Goal: Task Accomplishment & Management: Complete application form

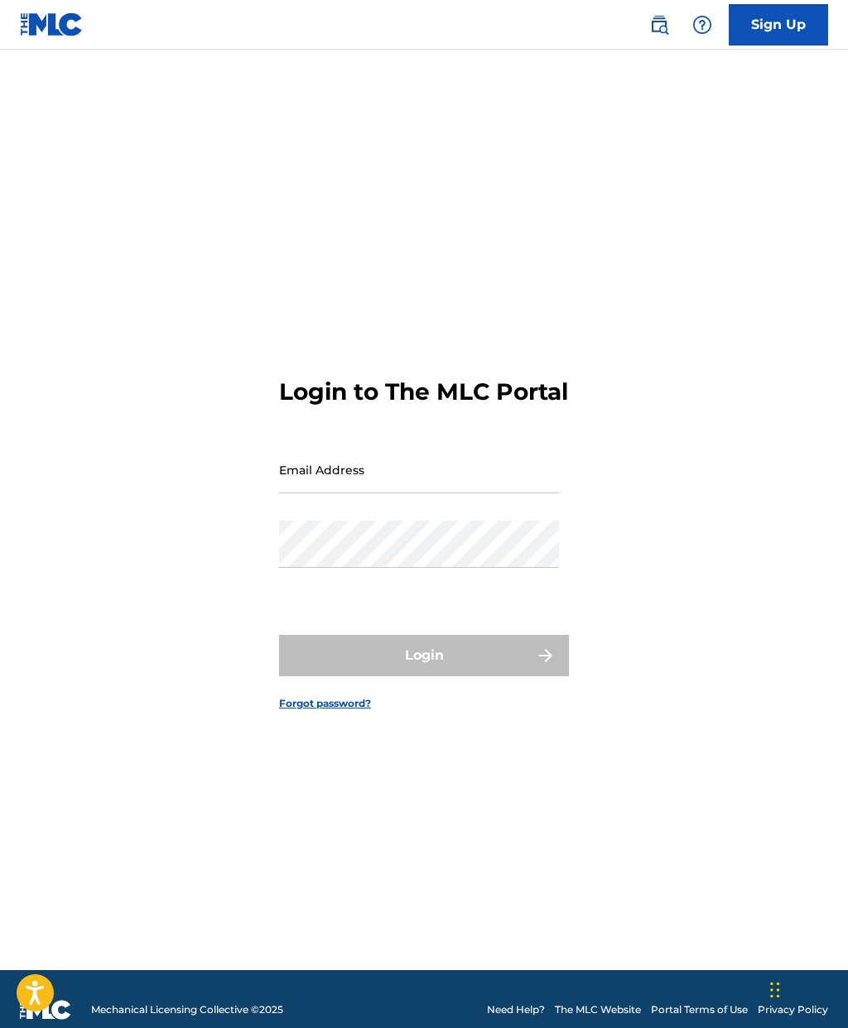
click at [480, 493] on input "Email Address" at bounding box center [419, 469] width 280 height 47
type input "[EMAIL_ADDRESS][DOMAIN_NAME]"
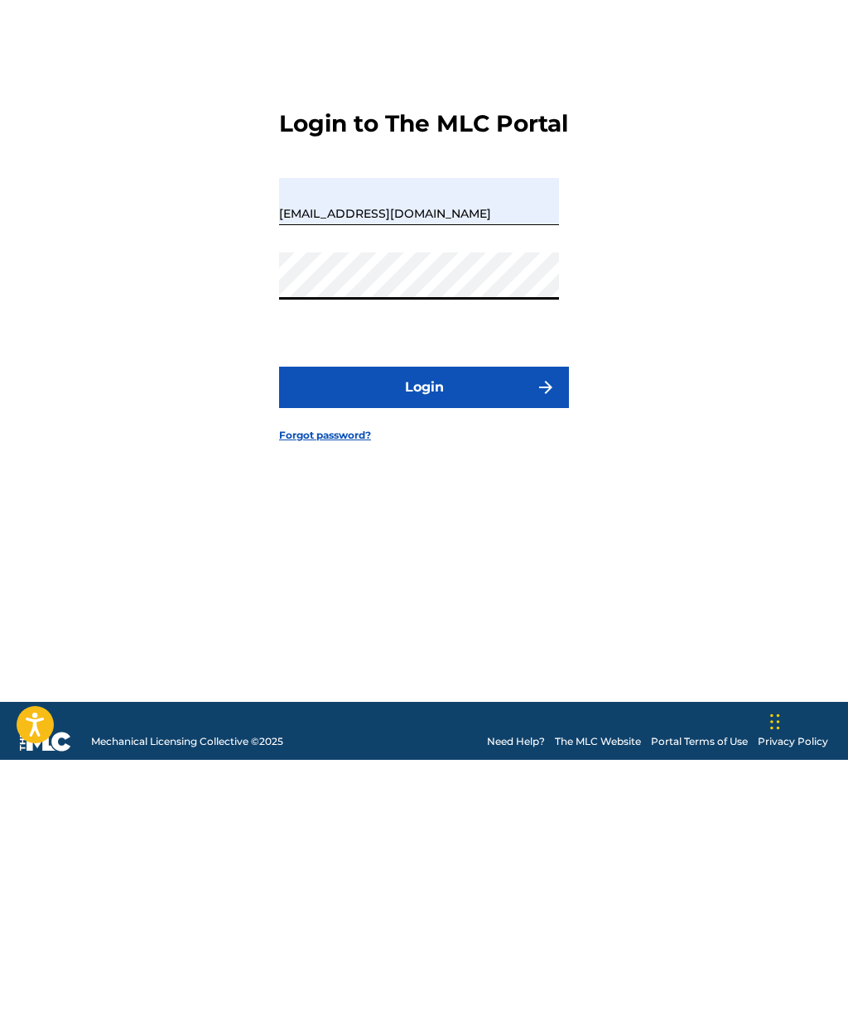
scroll to position [88, 0]
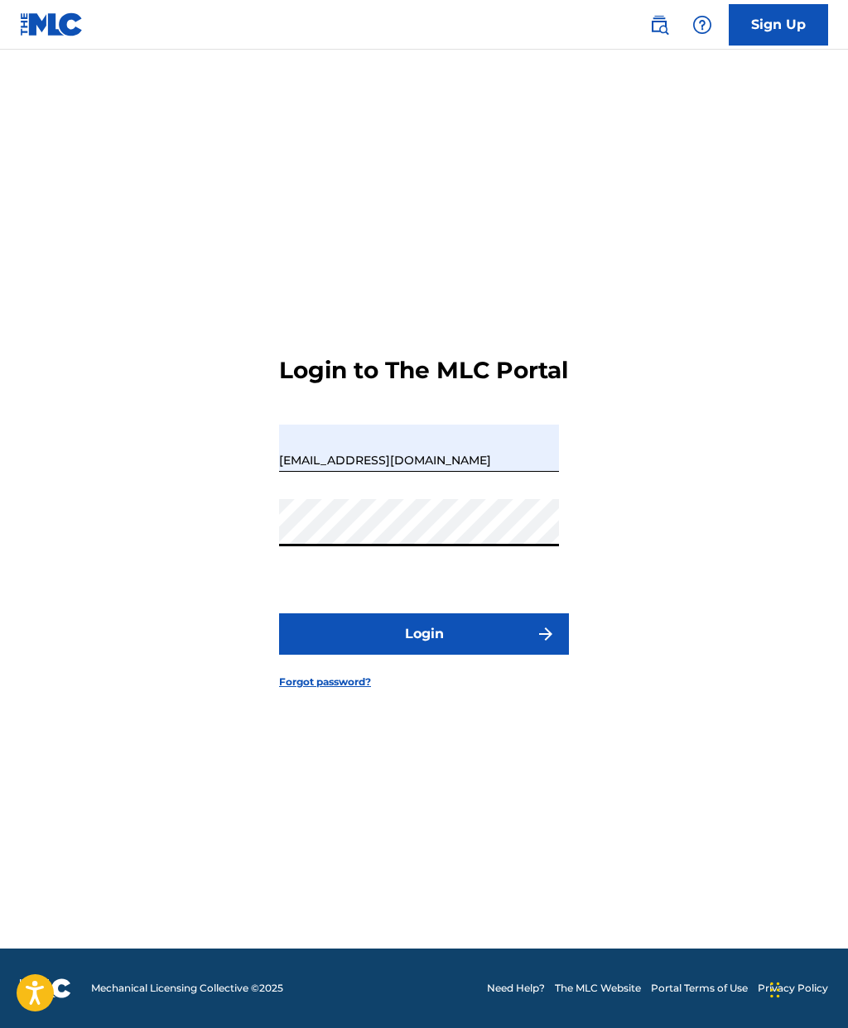
click at [502, 627] on button "Login" at bounding box center [424, 633] width 290 height 41
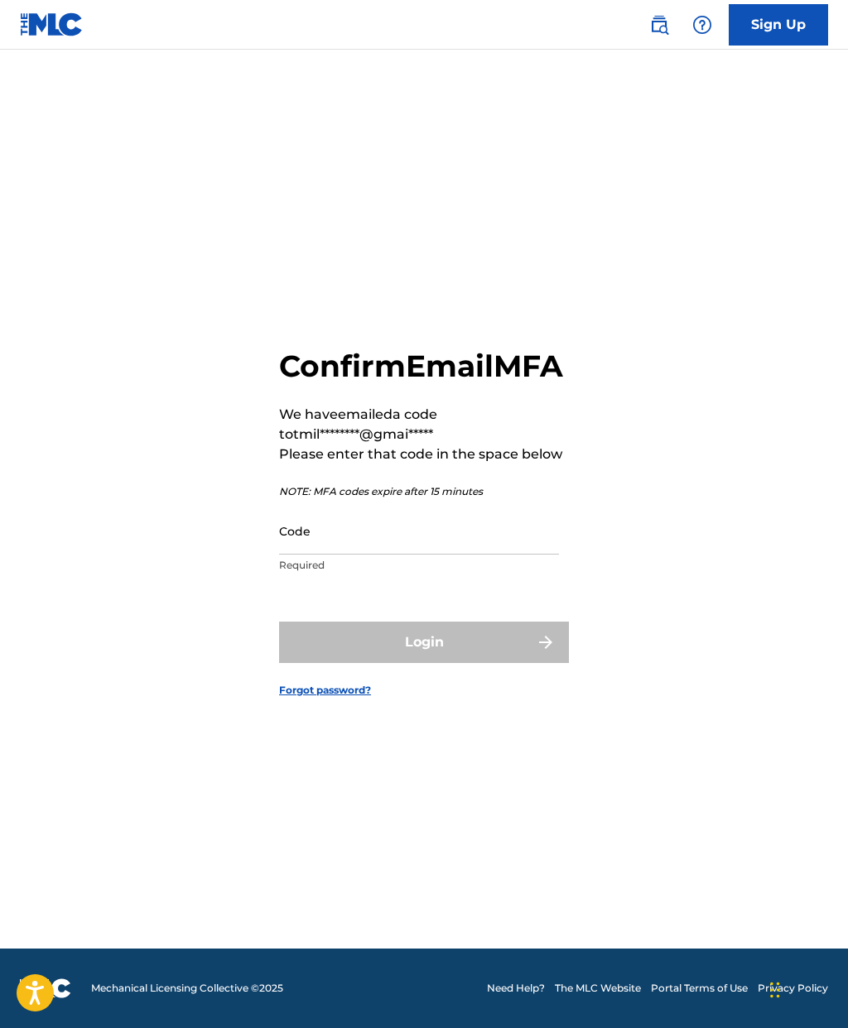
click at [409, 530] on input "Code" at bounding box center [419, 531] width 280 height 47
type input "F"
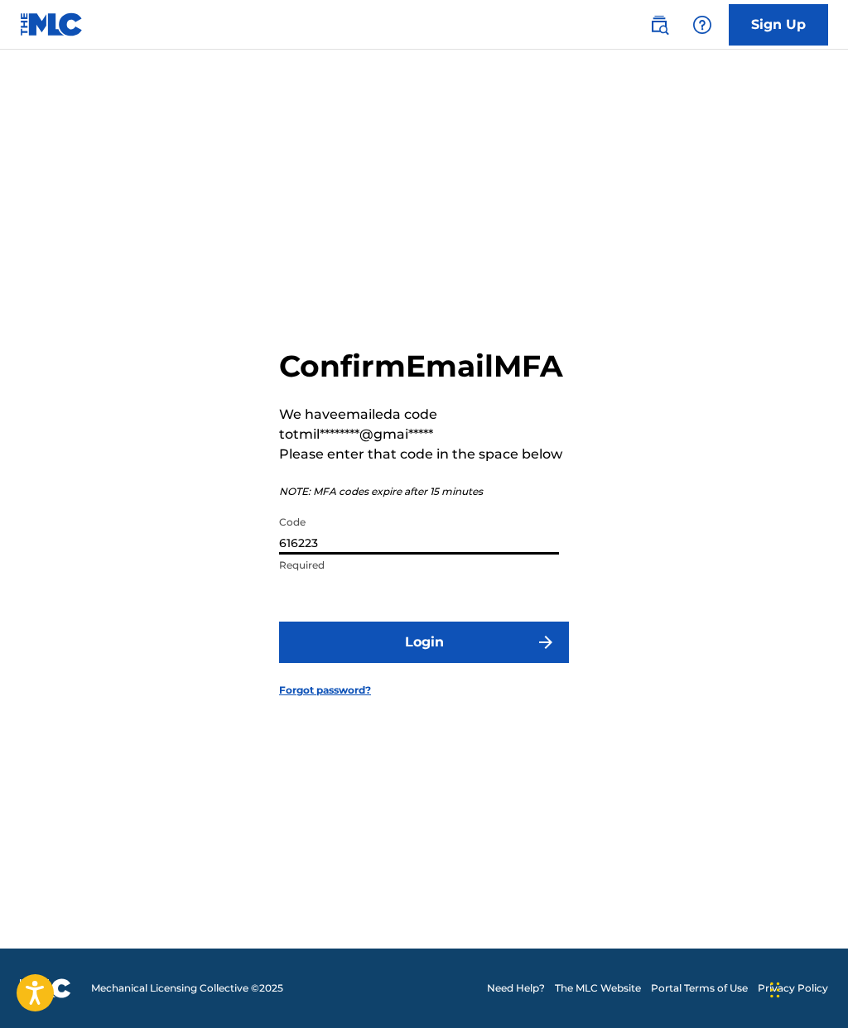
type input "616223"
click at [767, 543] on div "Confirm Email MFA We have emailed a code to tmil********@gmai***** Please enter…" at bounding box center [424, 509] width 848 height 879
click at [482, 633] on button "Login" at bounding box center [424, 642] width 290 height 41
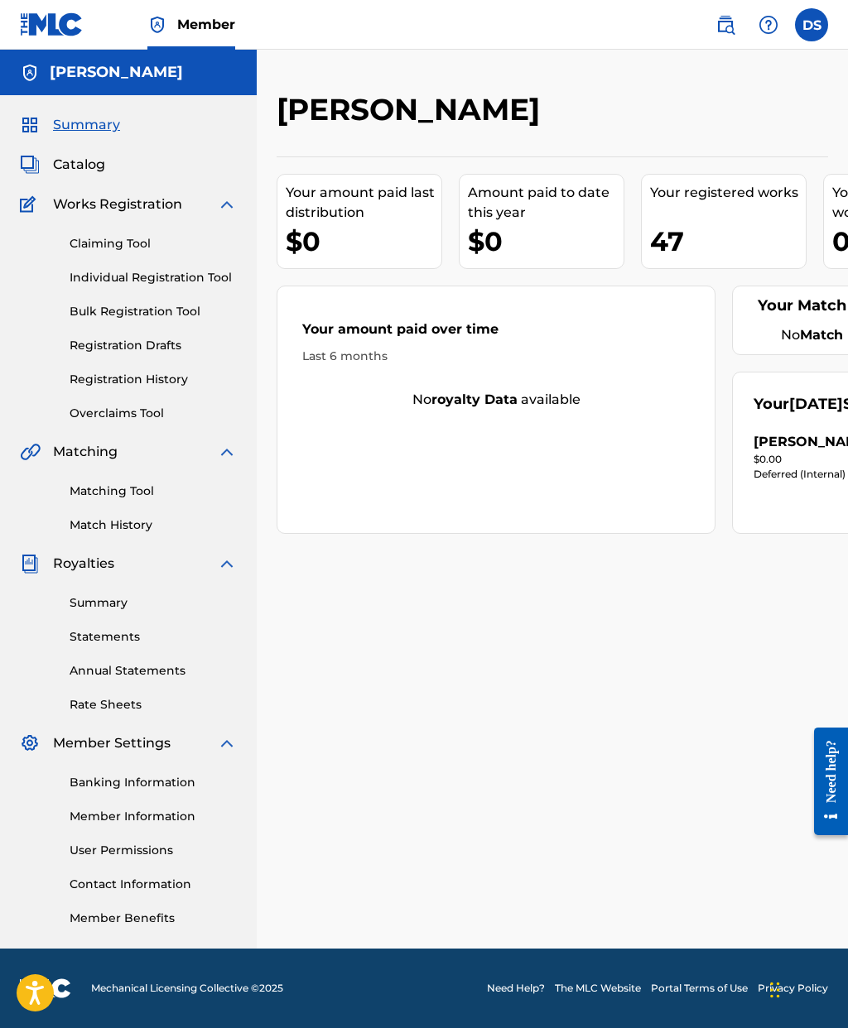
click at [168, 315] on link "Bulk Registration Tool" at bounding box center [153, 311] width 167 height 17
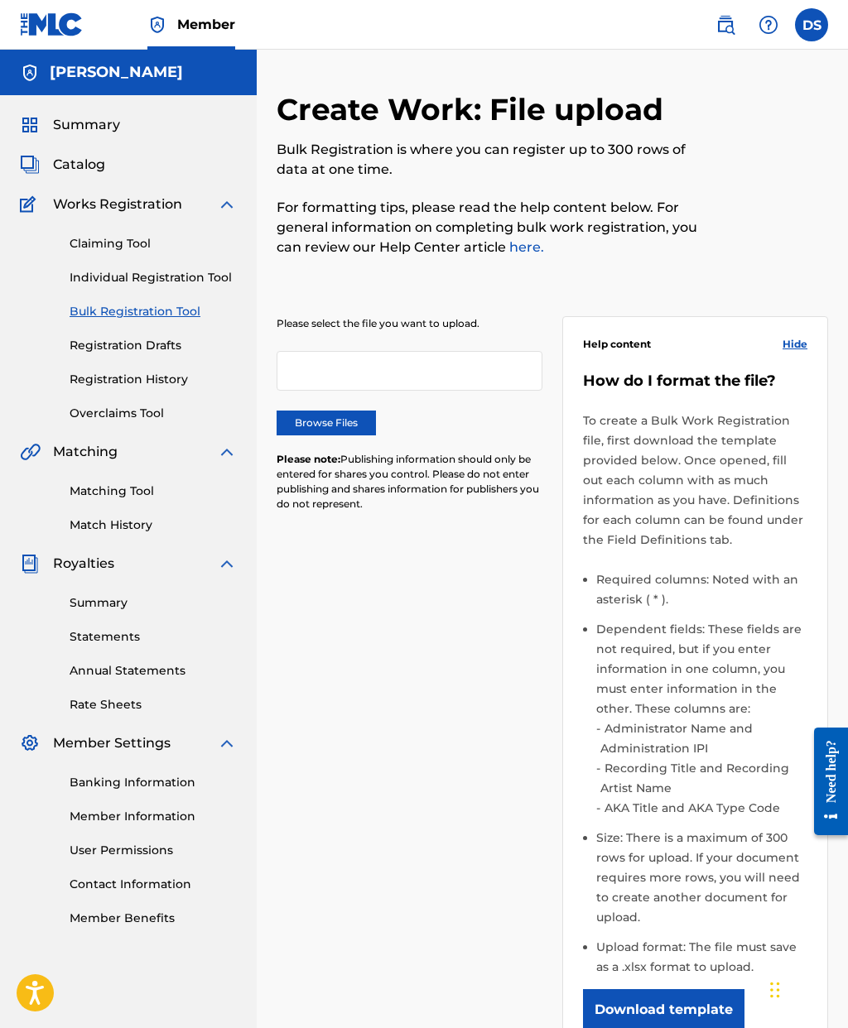
click at [167, 277] on link "Individual Registration Tool" at bounding box center [153, 277] width 167 height 17
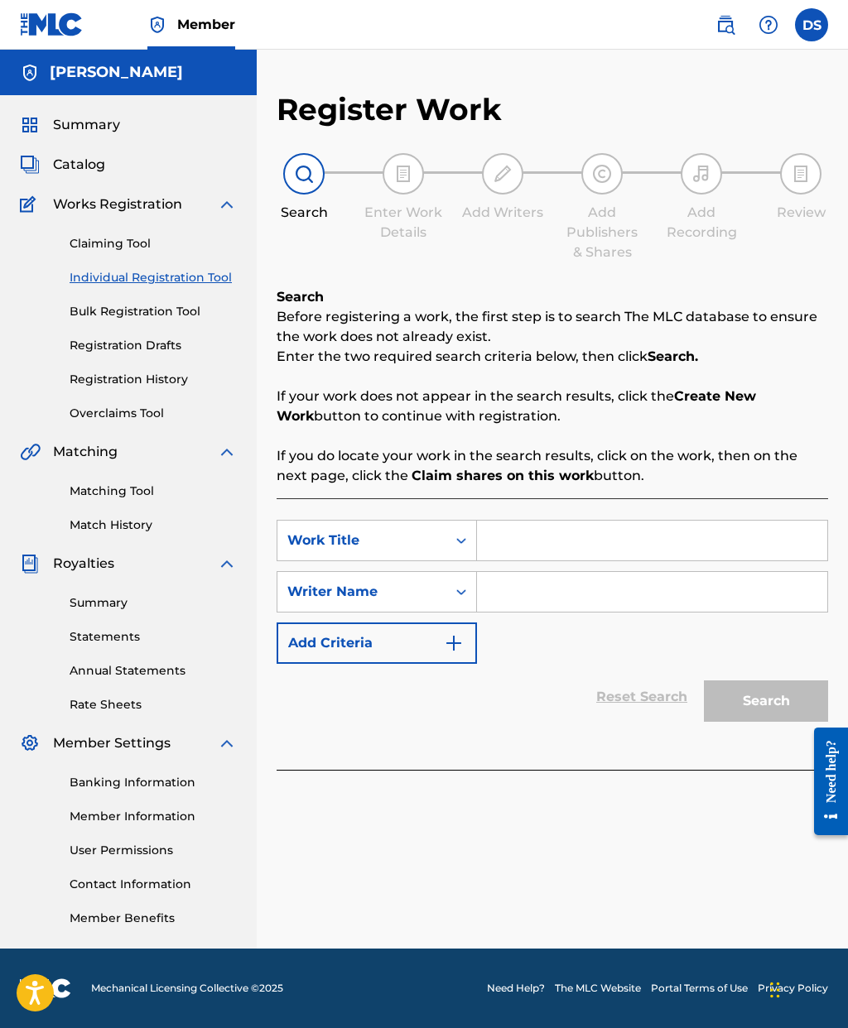
click at [520, 549] on input "Search Form" at bounding box center [652, 541] width 350 height 40
click at [820, 585] on input "Search Form" at bounding box center [652, 592] width 350 height 40
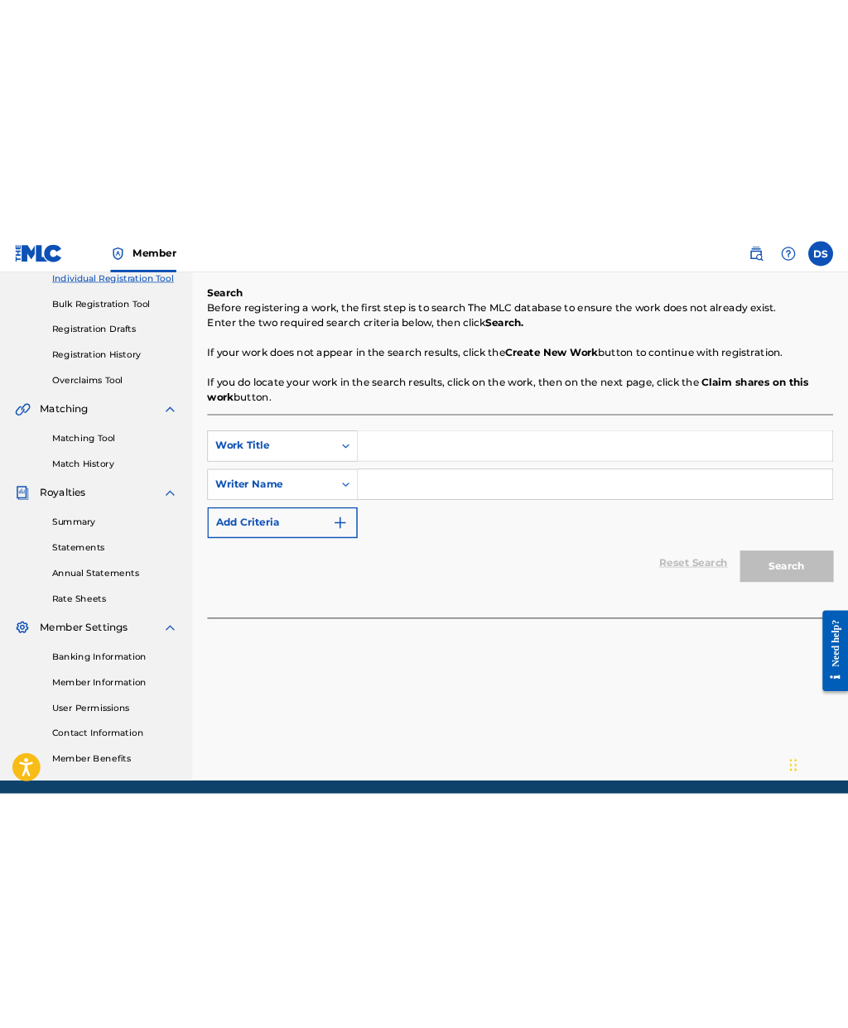
scroll to position [66, 0]
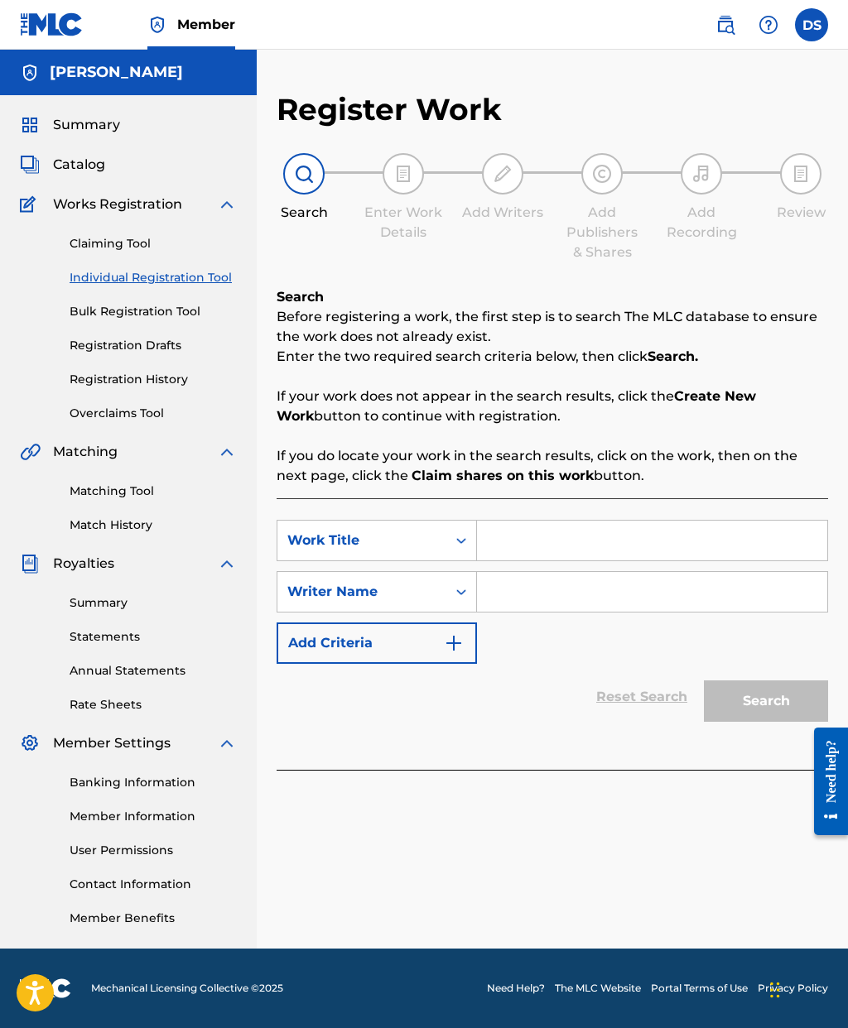
click at [506, 521] on input "Search Form" at bounding box center [652, 541] width 350 height 40
type input "Nutty Buddy"
click at [568, 572] on input "Search Form" at bounding box center [652, 592] width 350 height 40
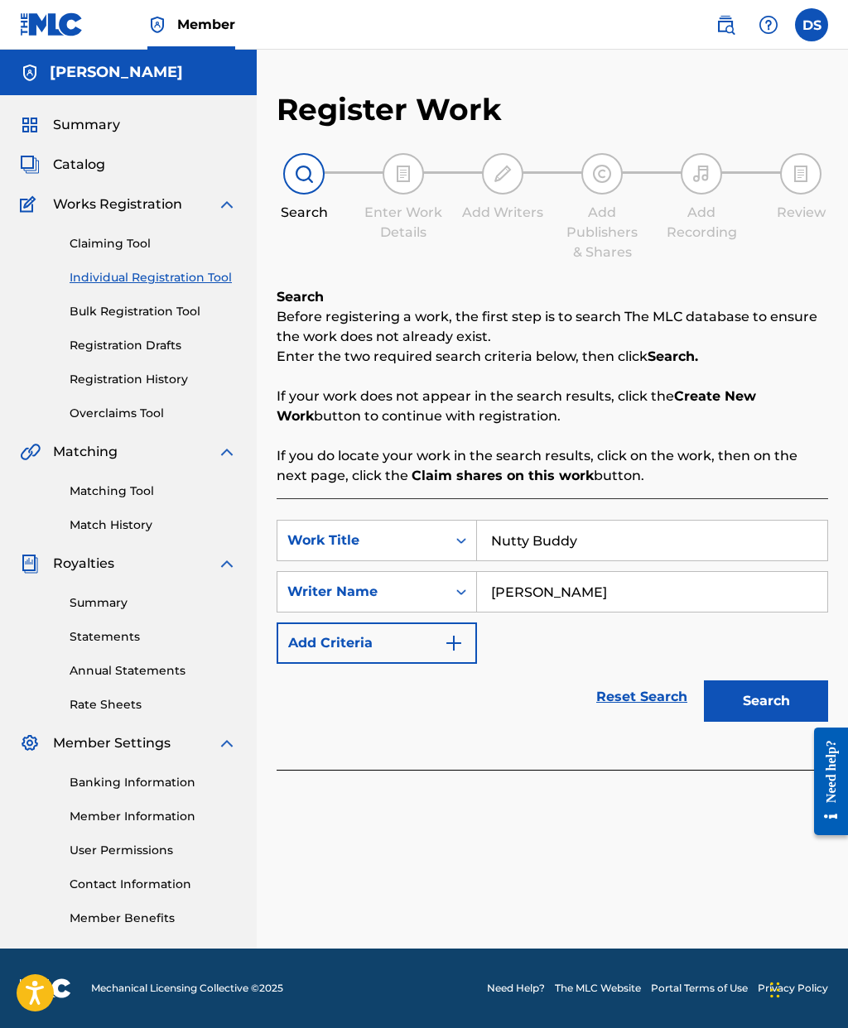
type input "[PERSON_NAME]"
click at [790, 586] on div "SearchWithCriteria37d1c18e-047f-41d4-8d62-25d6171b9cb6 Work Title Nutty Buddy S…" at bounding box center [552, 592] width 551 height 144
click at [767, 681] on button "Search" at bounding box center [766, 701] width 124 height 41
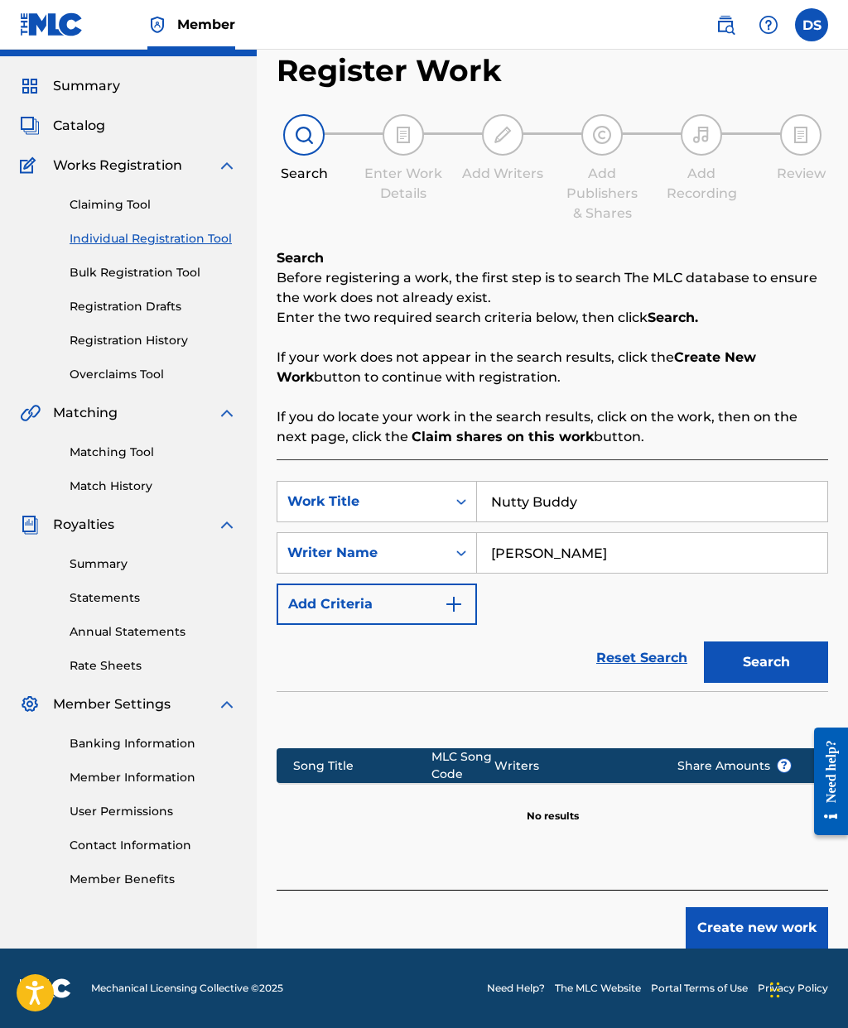
click at [777, 907] on button "Create new work" at bounding box center [757, 927] width 142 height 41
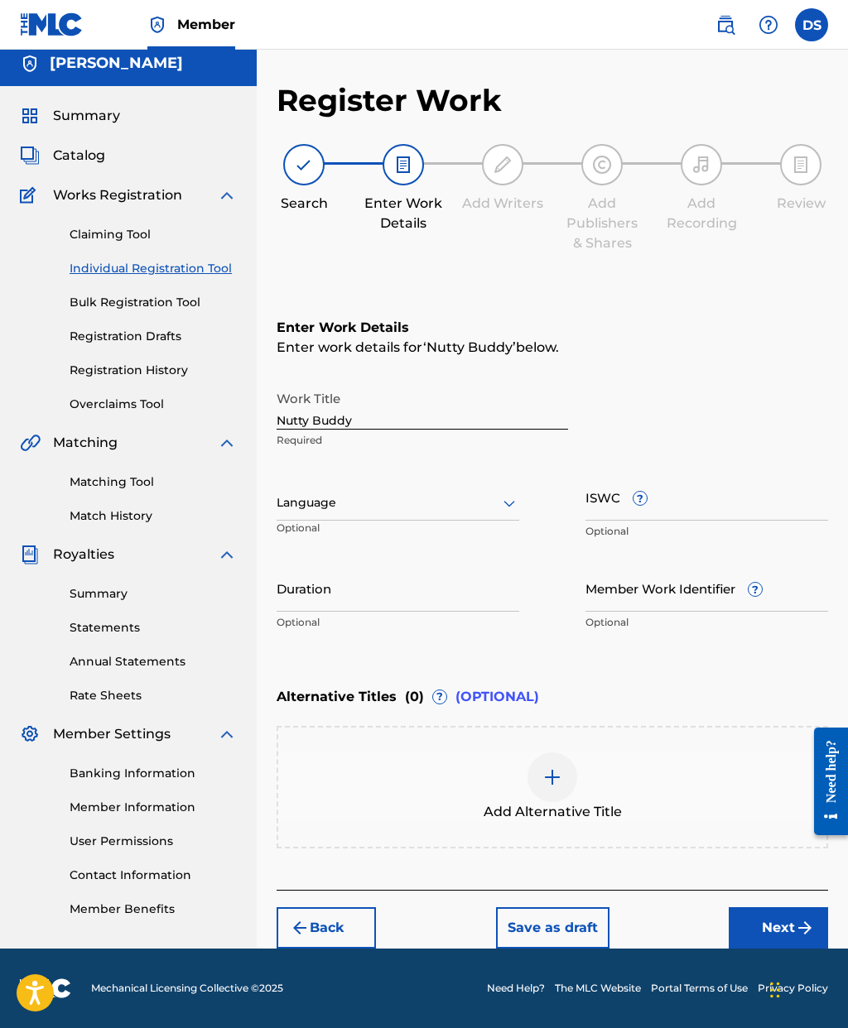
click at [442, 565] on input "Duration" at bounding box center [398, 588] width 243 height 47
type input "03:05"
click at [612, 565] on input "Member Work Identifier ?" at bounding box center [706, 588] width 243 height 47
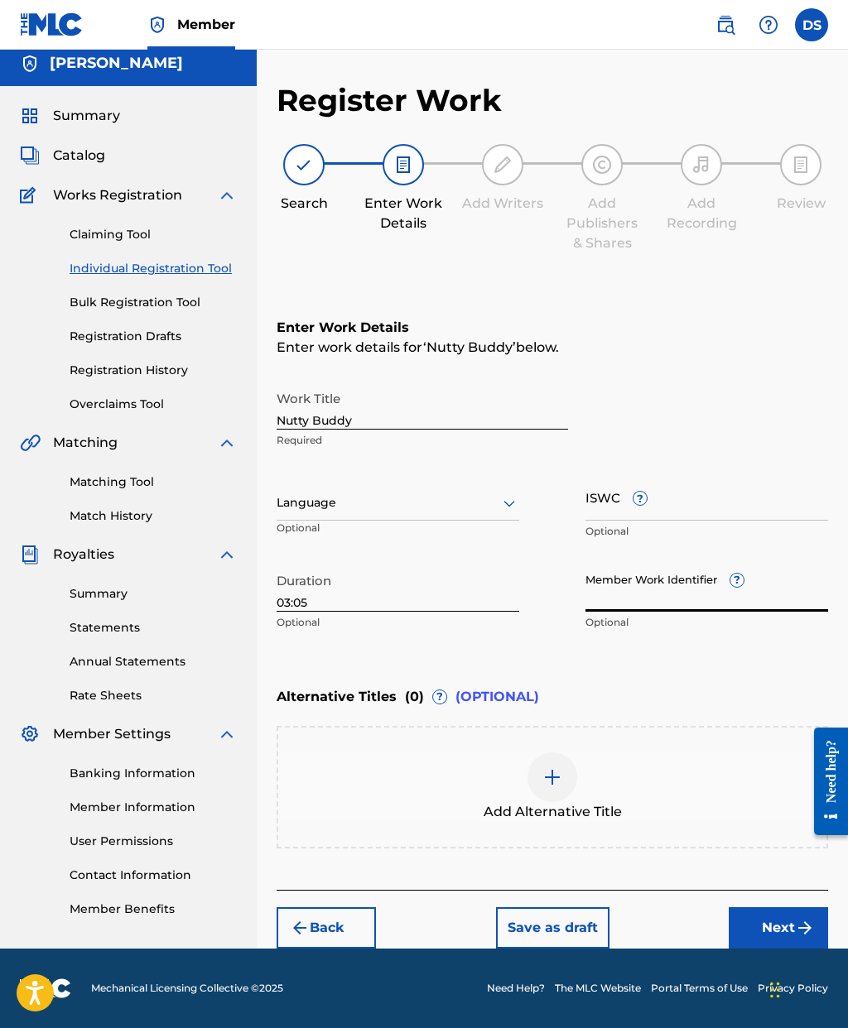
paste input "199479986912"
type input "199479986912"
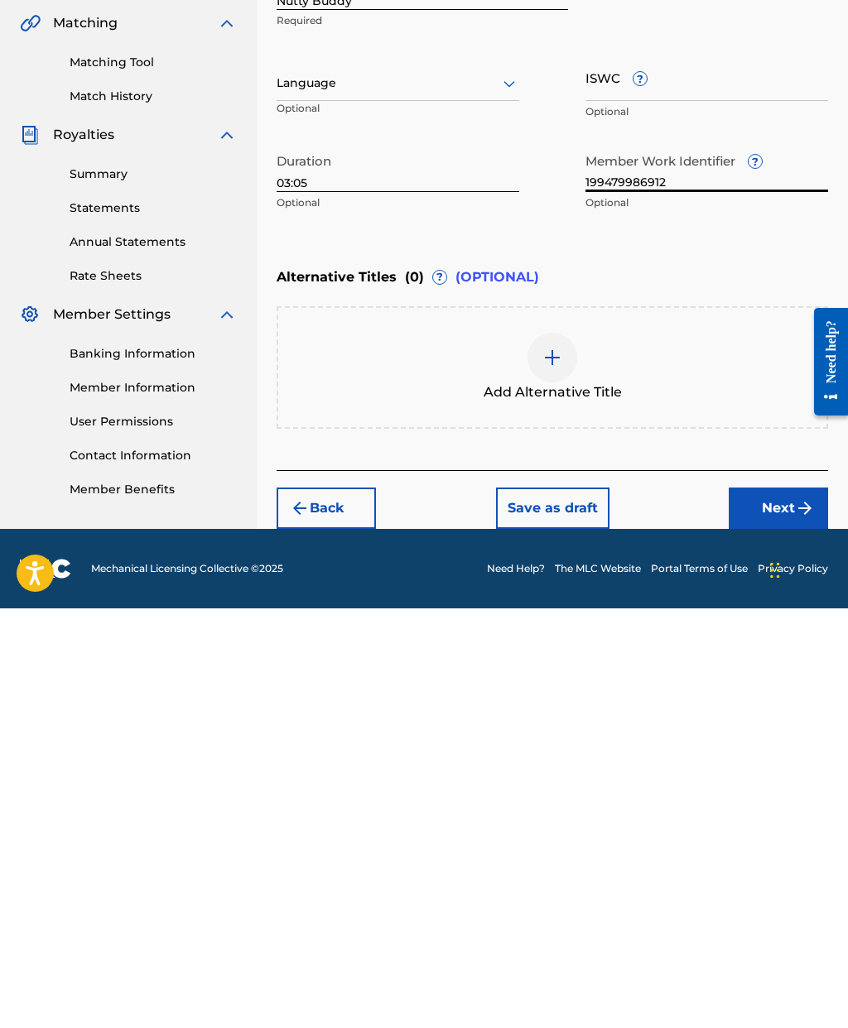
click at [784, 907] on button "Next" at bounding box center [778, 927] width 99 height 41
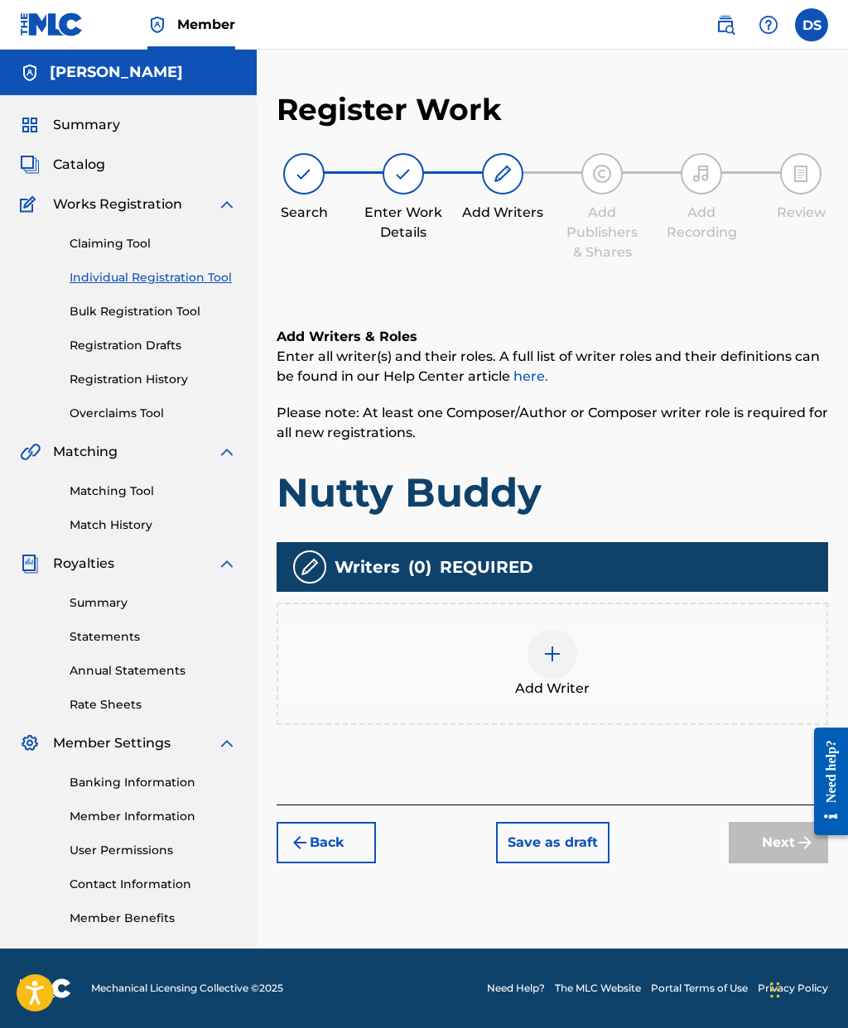
click at [551, 644] on img at bounding box center [552, 654] width 20 height 20
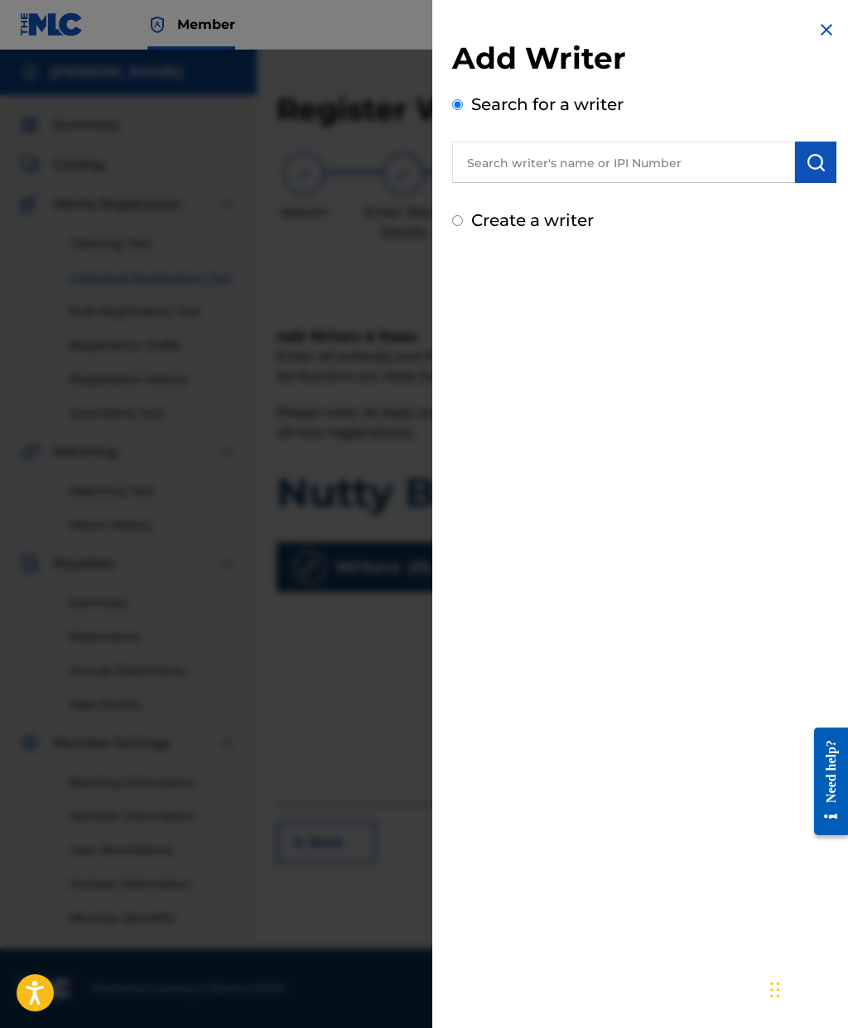
click at [659, 166] on input "text" at bounding box center [623, 162] width 343 height 41
type input "[PERSON_NAME]"
click at [817, 169] on img "submit" at bounding box center [816, 162] width 20 height 20
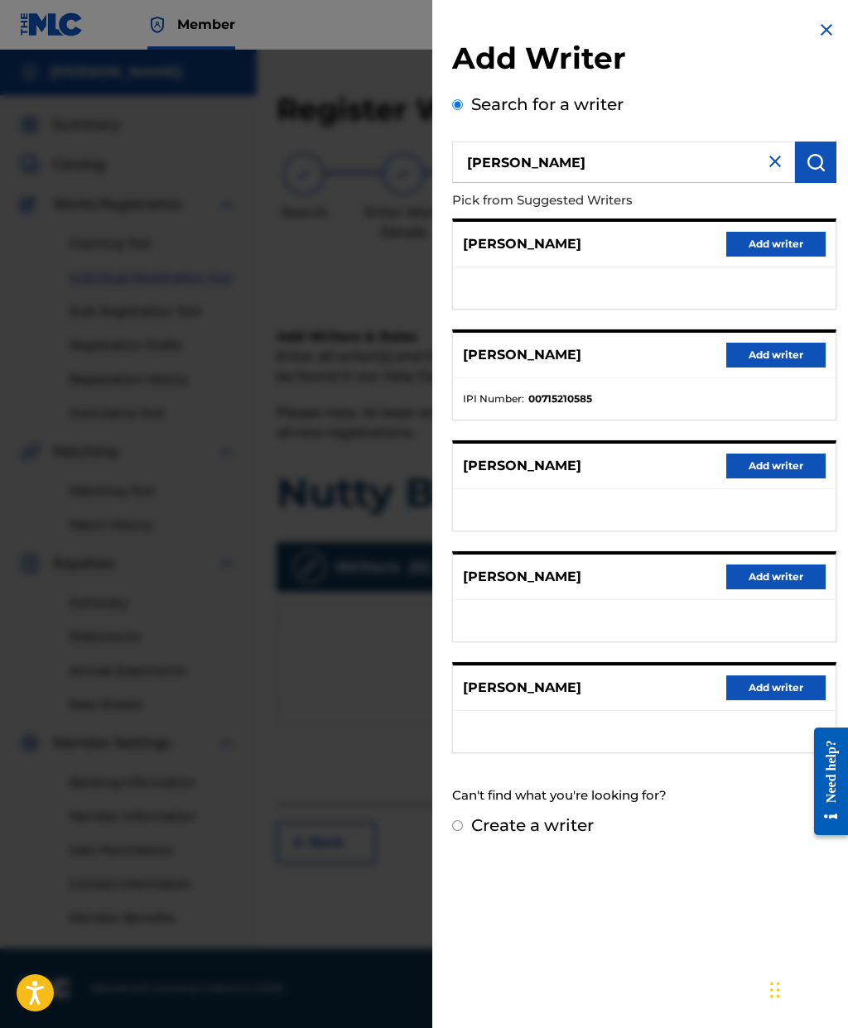
click at [777, 579] on button "Add writer" at bounding box center [775, 577] width 99 height 25
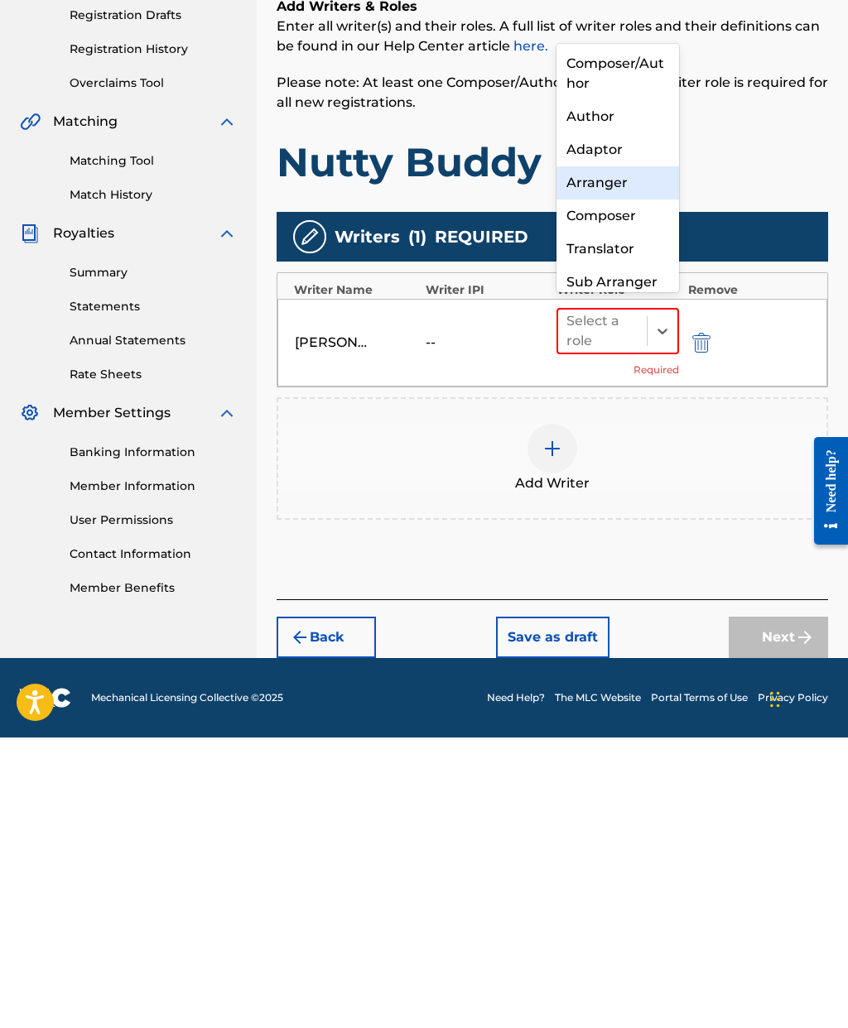
click at [636, 457] on div "Arranger" at bounding box center [617, 473] width 123 height 33
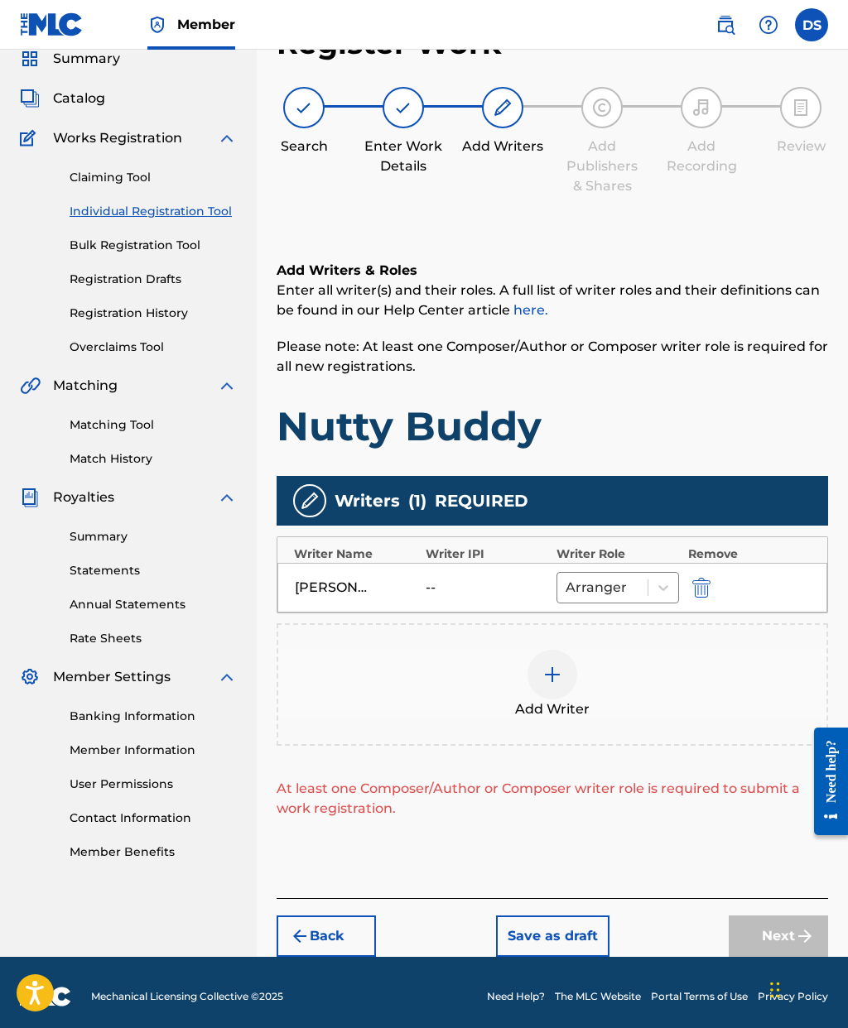
scroll to position [75, 0]
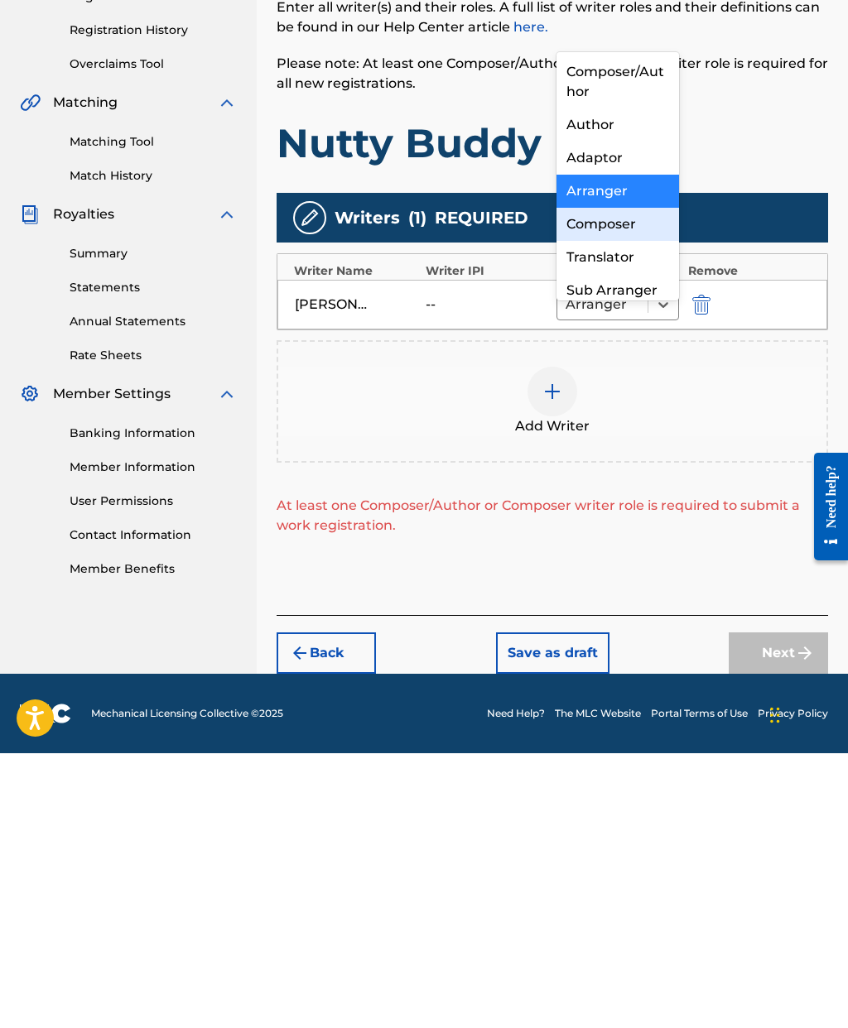
click at [639, 483] on div "Composer" at bounding box center [617, 499] width 123 height 33
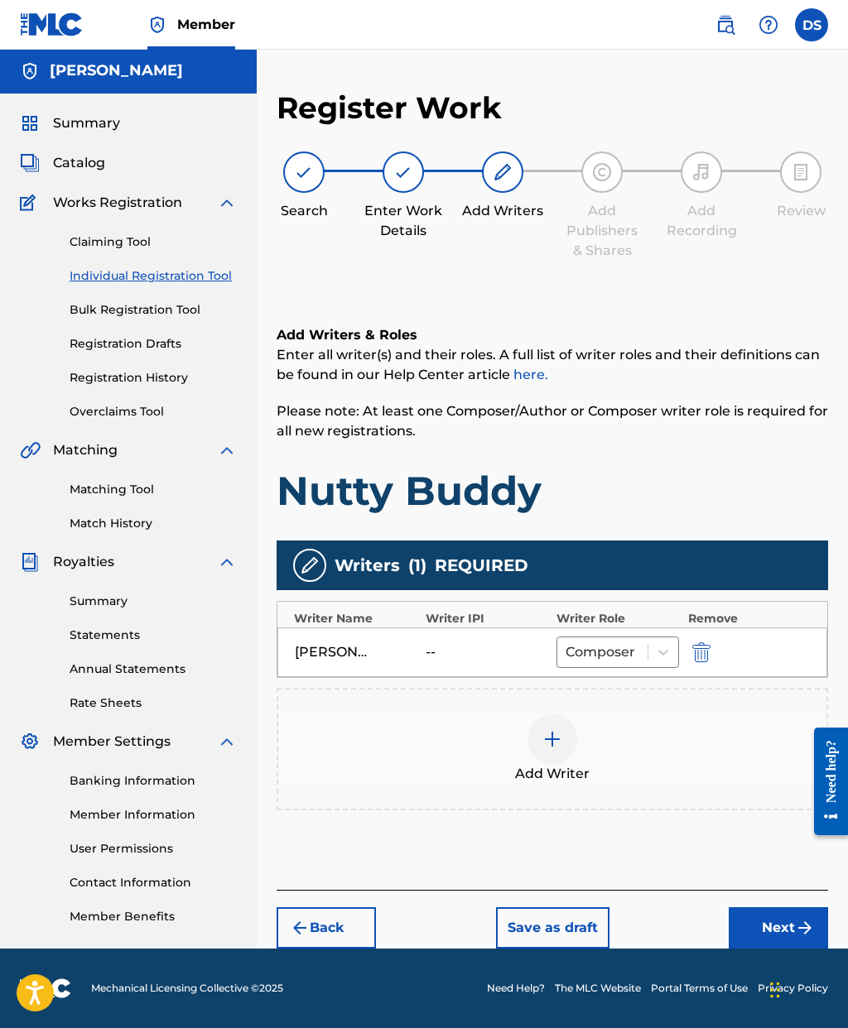
click at [771, 907] on button "Next" at bounding box center [778, 927] width 99 height 41
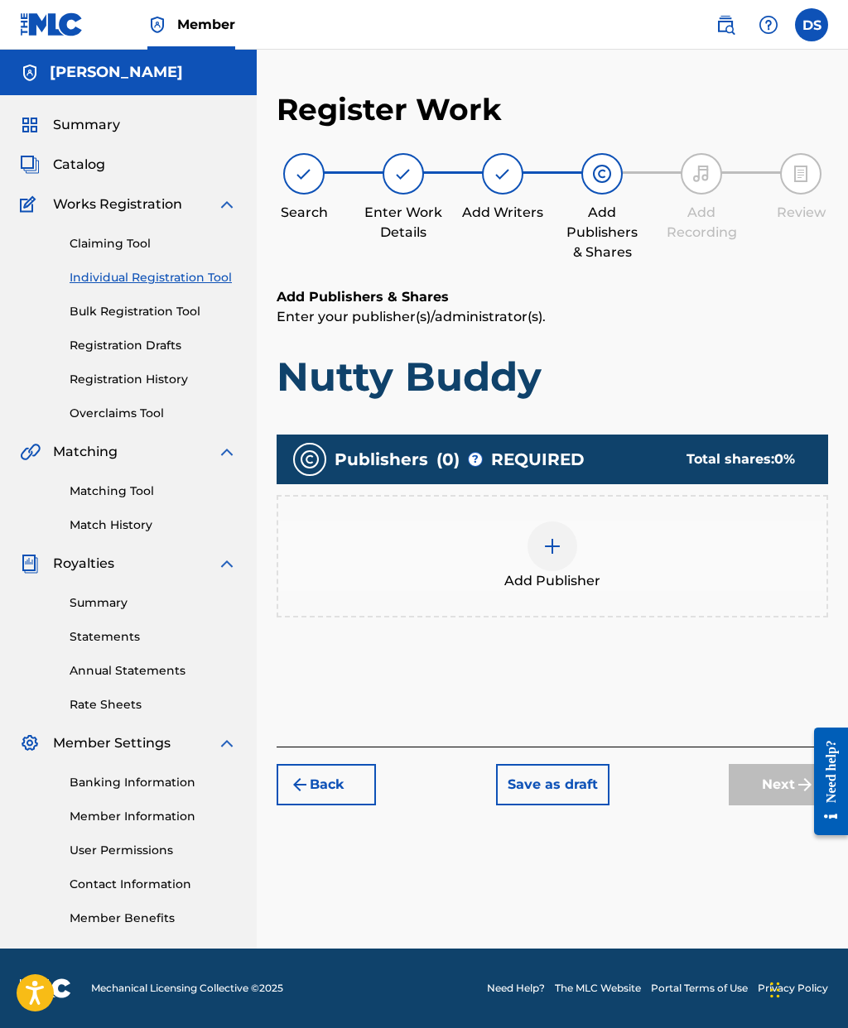
click at [559, 536] on img at bounding box center [552, 546] width 20 height 20
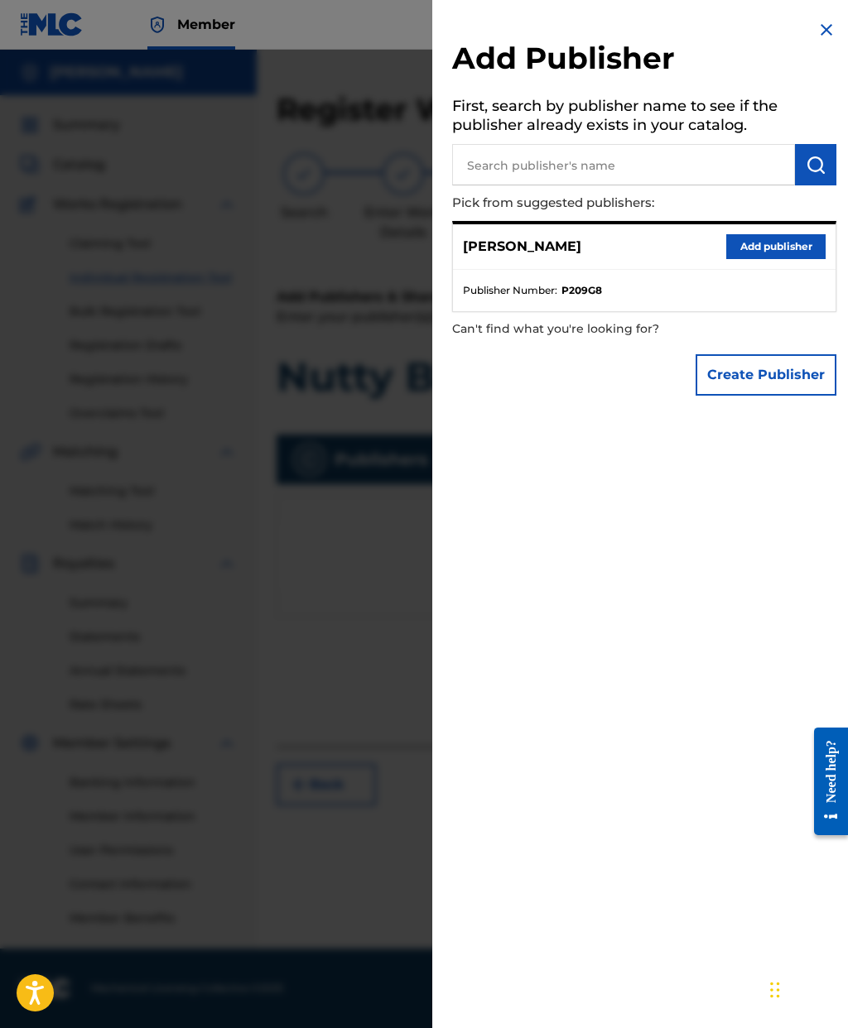
click at [792, 242] on button "Add publisher" at bounding box center [775, 246] width 99 height 25
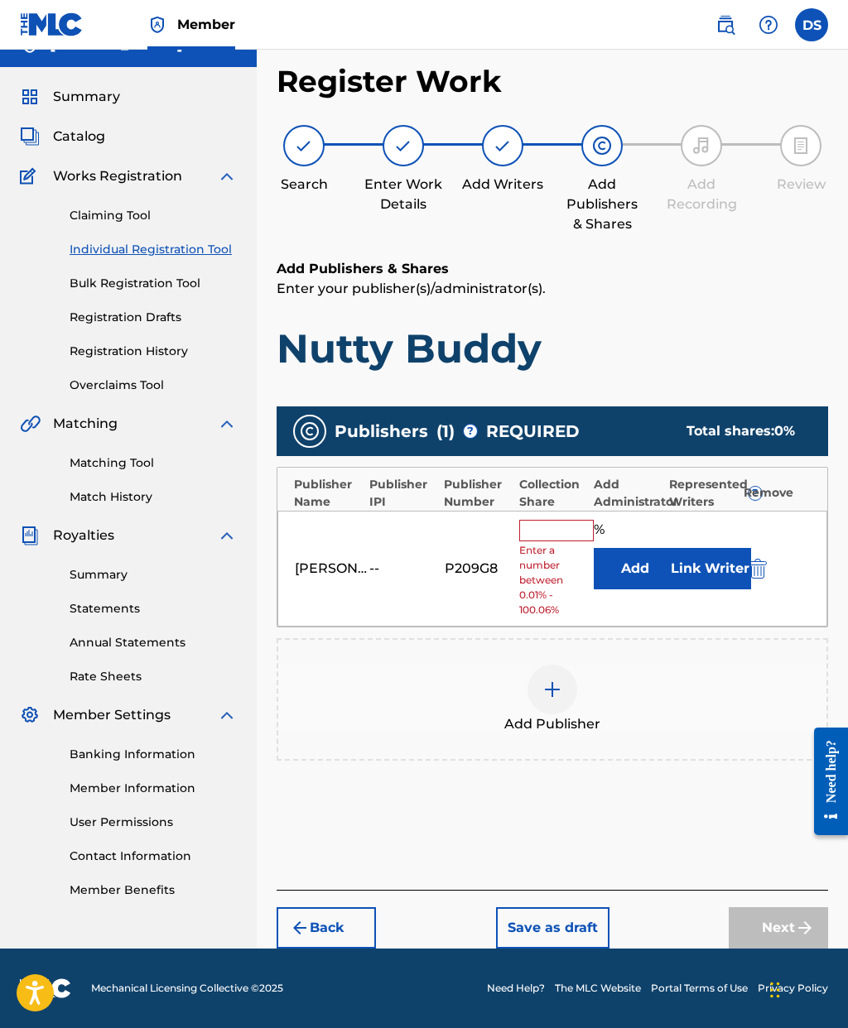
click at [550, 520] on input "text" at bounding box center [556, 531] width 75 height 22
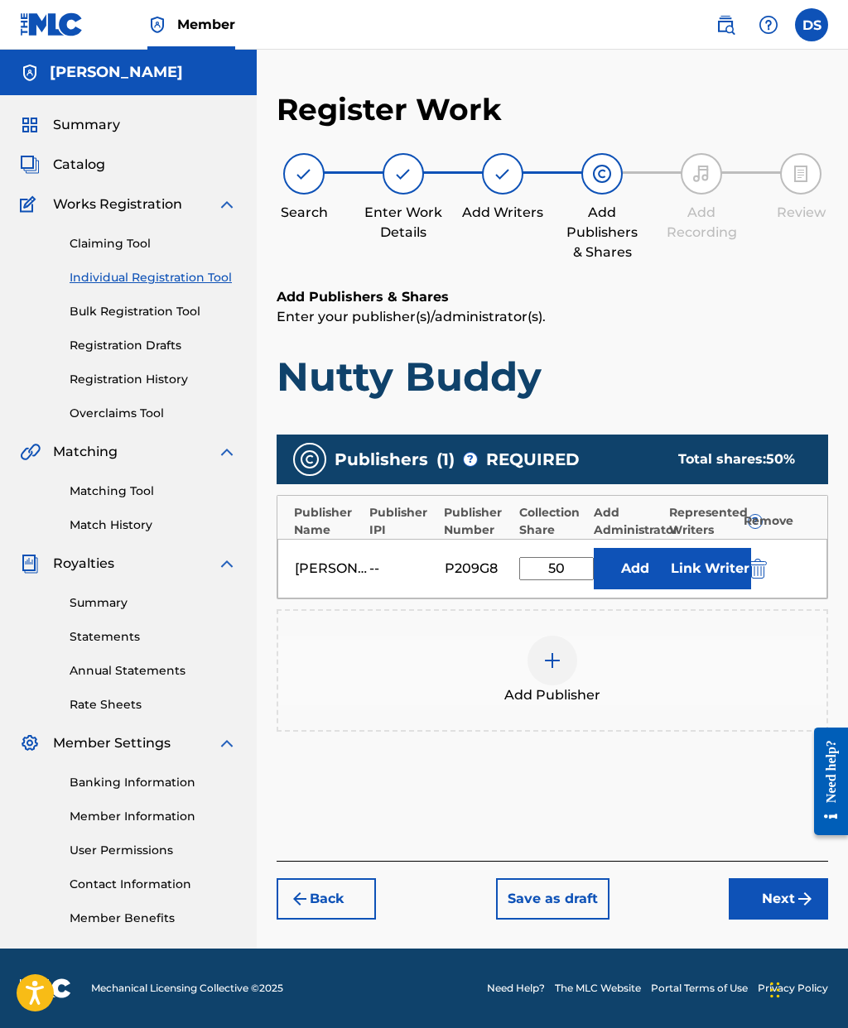
type input "50"
click at [635, 548] on button "Add" at bounding box center [635, 568] width 83 height 41
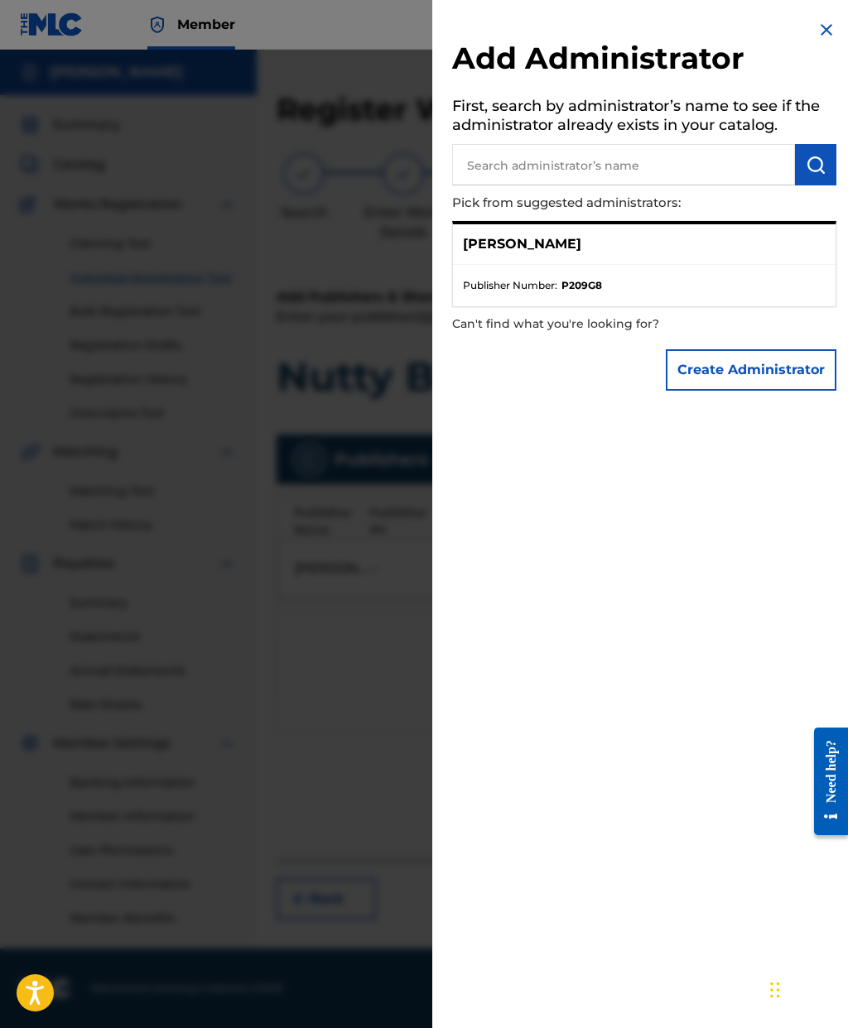
click at [708, 243] on div "[PERSON_NAME]" at bounding box center [644, 244] width 382 height 41
click at [693, 284] on li "Publisher Number : P209G8" at bounding box center [644, 285] width 363 height 15
click at [682, 249] on div "[PERSON_NAME]" at bounding box center [644, 244] width 382 height 41
click at [591, 245] on div "[PERSON_NAME]" at bounding box center [644, 244] width 382 height 41
click at [623, 267] on ul "Publisher Number : P209G8" at bounding box center [644, 285] width 382 height 41
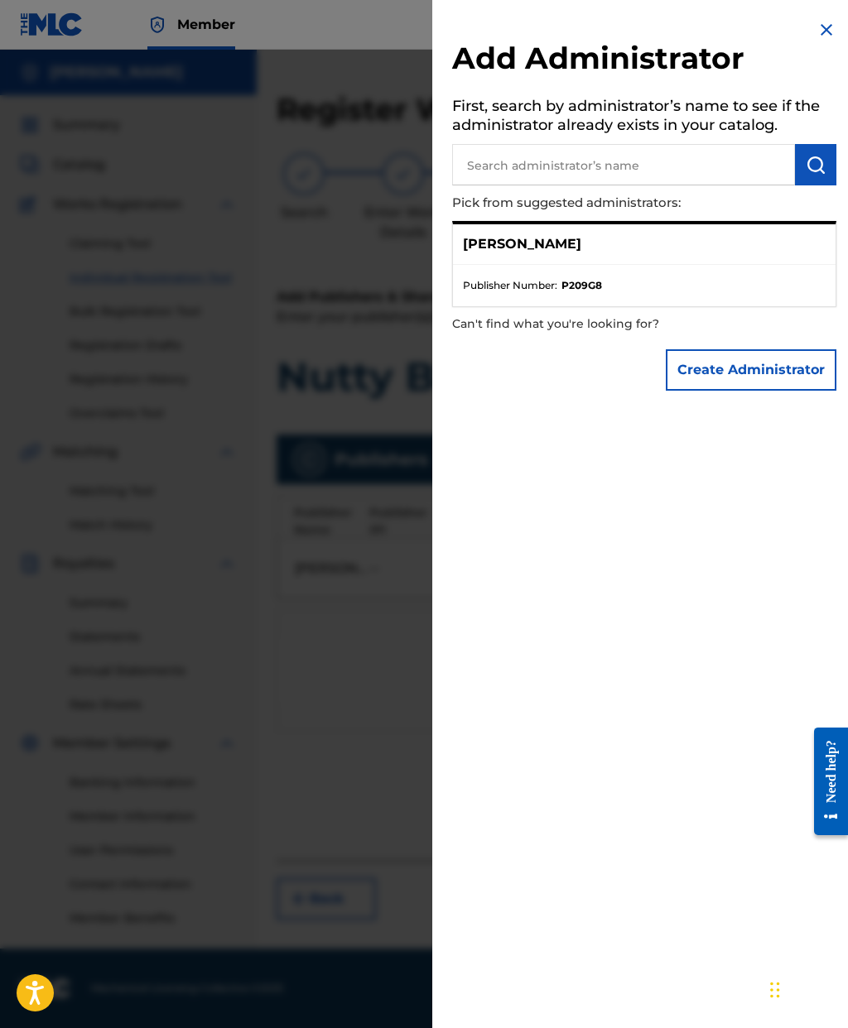
click at [631, 305] on div "[PERSON_NAME] Publisher Number : P209G8" at bounding box center [644, 264] width 384 height 86
click at [611, 279] on li "Publisher Number : P209G8" at bounding box center [644, 285] width 363 height 15
click at [565, 249] on p "[PERSON_NAME]" at bounding box center [522, 244] width 118 height 20
click at [591, 237] on div "[PERSON_NAME]" at bounding box center [644, 244] width 382 height 41
click at [786, 367] on button "Create Administrator" at bounding box center [751, 369] width 171 height 41
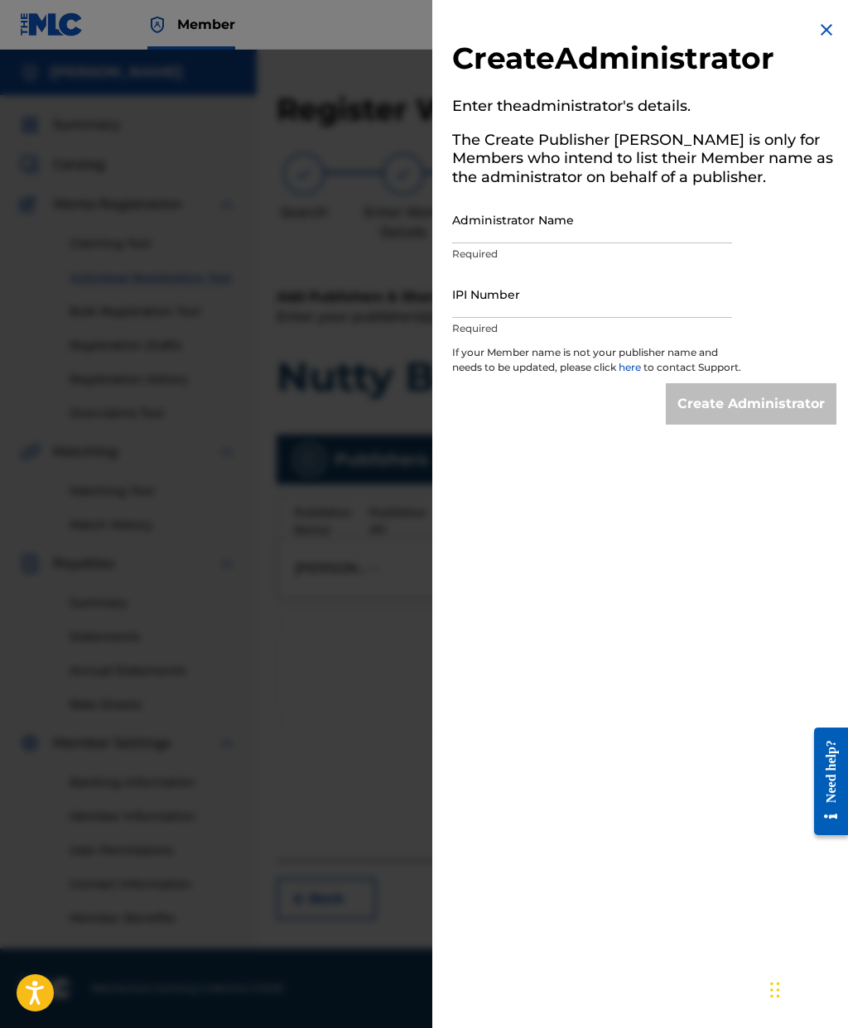
click at [816, 38] on div "Create Administrator Enter the administrator 's details. The Create Publisher b…" at bounding box center [644, 222] width 424 height 445
click at [823, 34] on img at bounding box center [826, 30] width 20 height 20
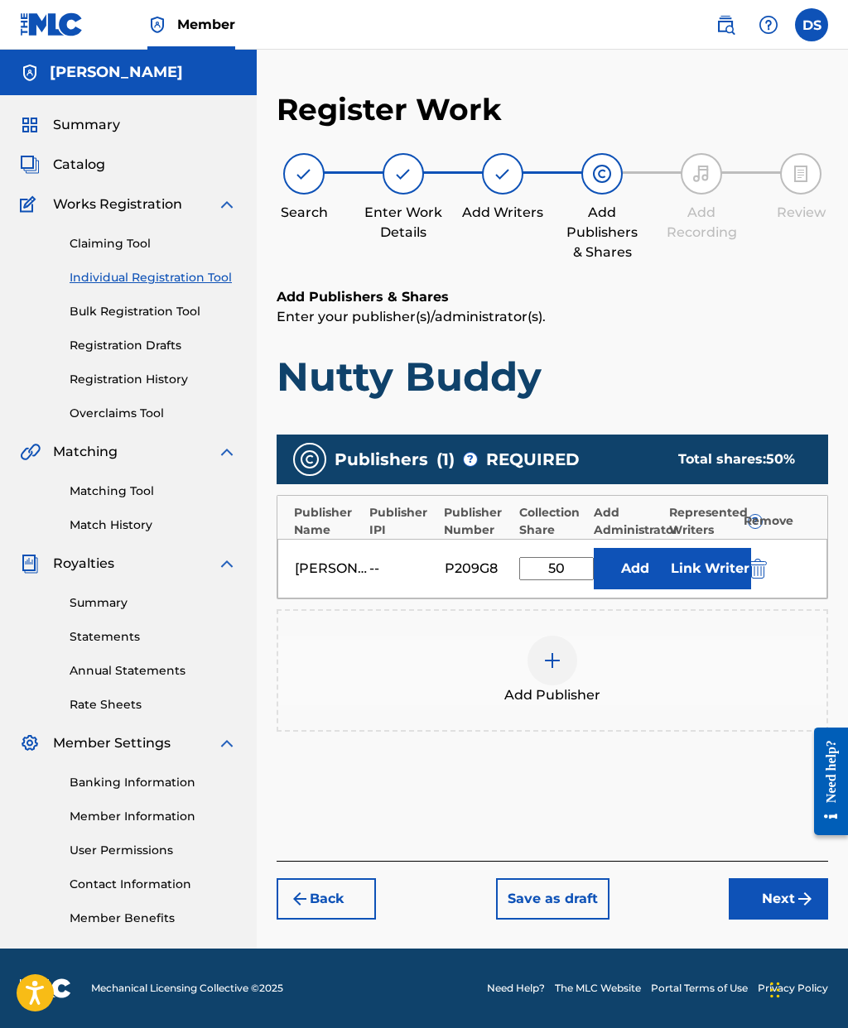
click at [823, 33] on label at bounding box center [811, 24] width 33 height 33
click at [811, 25] on input "DS [PERSON_NAME] [EMAIL_ADDRESS][DOMAIN_NAME] Notification Preferences Profile …" at bounding box center [811, 25] width 0 height 0
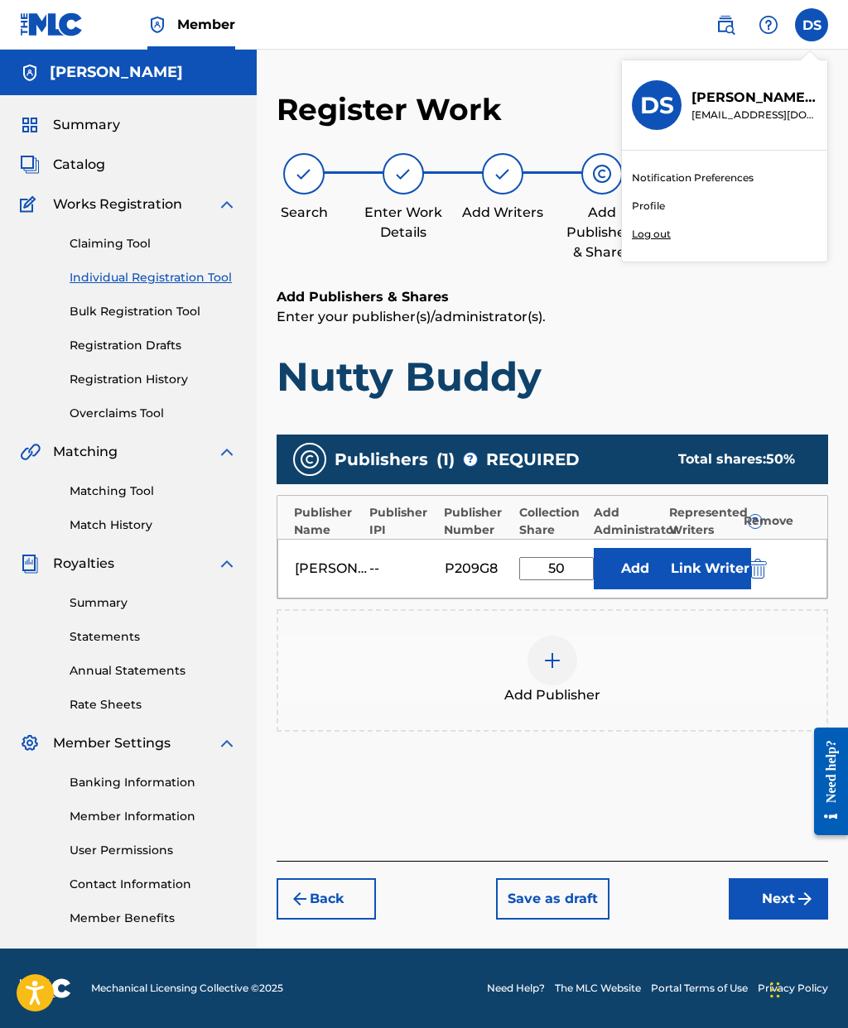
click at [647, 352] on h1 "Nutty Buddy" at bounding box center [552, 377] width 551 height 50
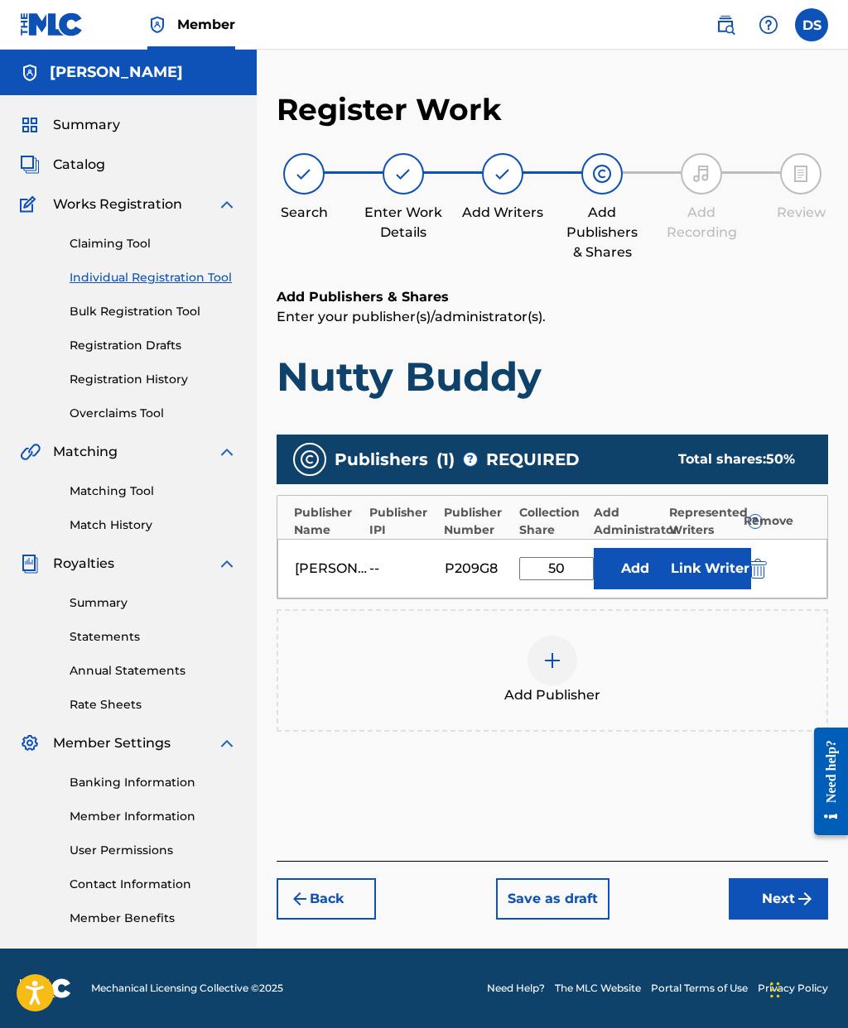
click at [738, 343] on div "Add Publishers & Shares Enter your publisher(s)/administrator(s). Nutty Buddy P…" at bounding box center [552, 574] width 551 height 574
click at [778, 878] on button "Next" at bounding box center [778, 898] width 99 height 41
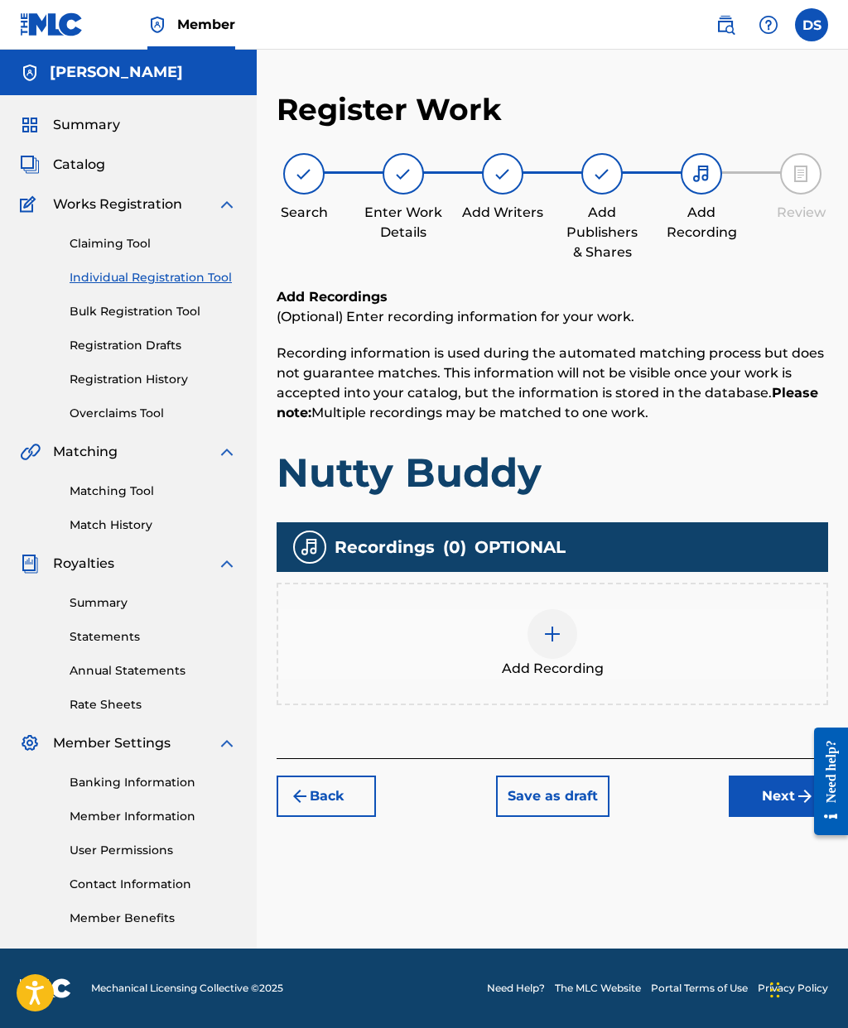
click at [561, 624] on img at bounding box center [552, 634] width 20 height 20
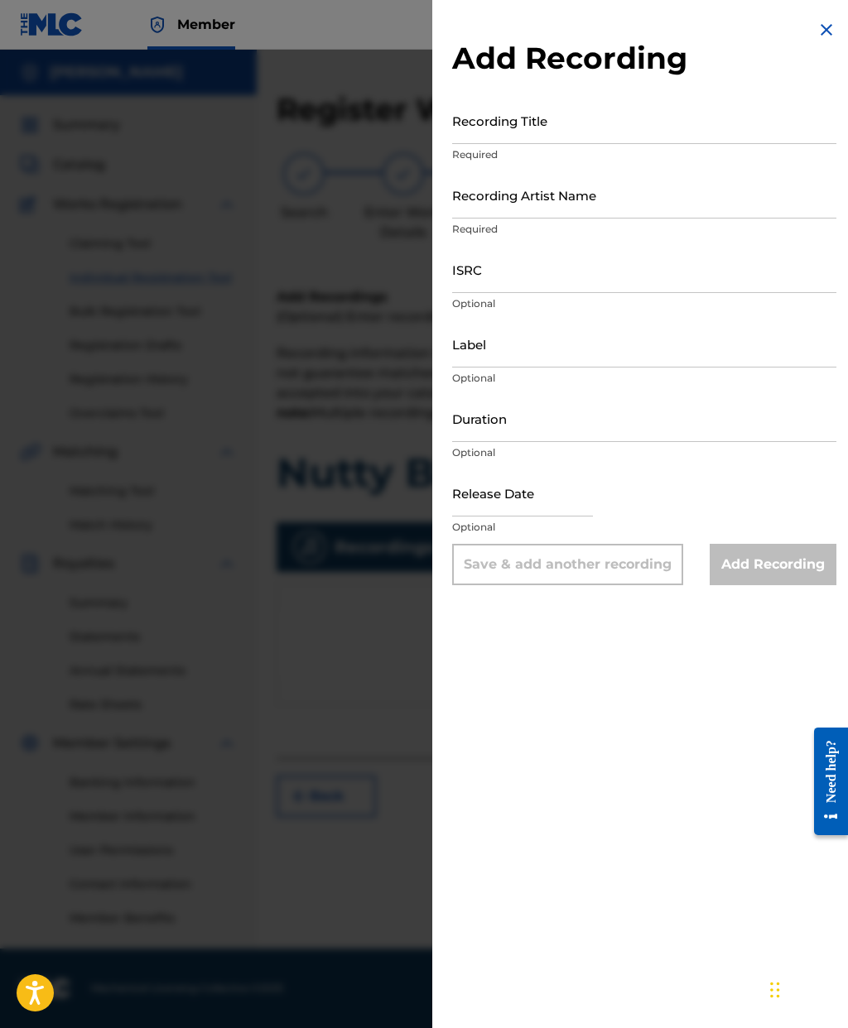
click at [666, 123] on input "Recording Title" at bounding box center [644, 120] width 384 height 47
type input "Nutty Buddy"
click at [594, 195] on input "Recording Artist Name" at bounding box center [644, 194] width 384 height 47
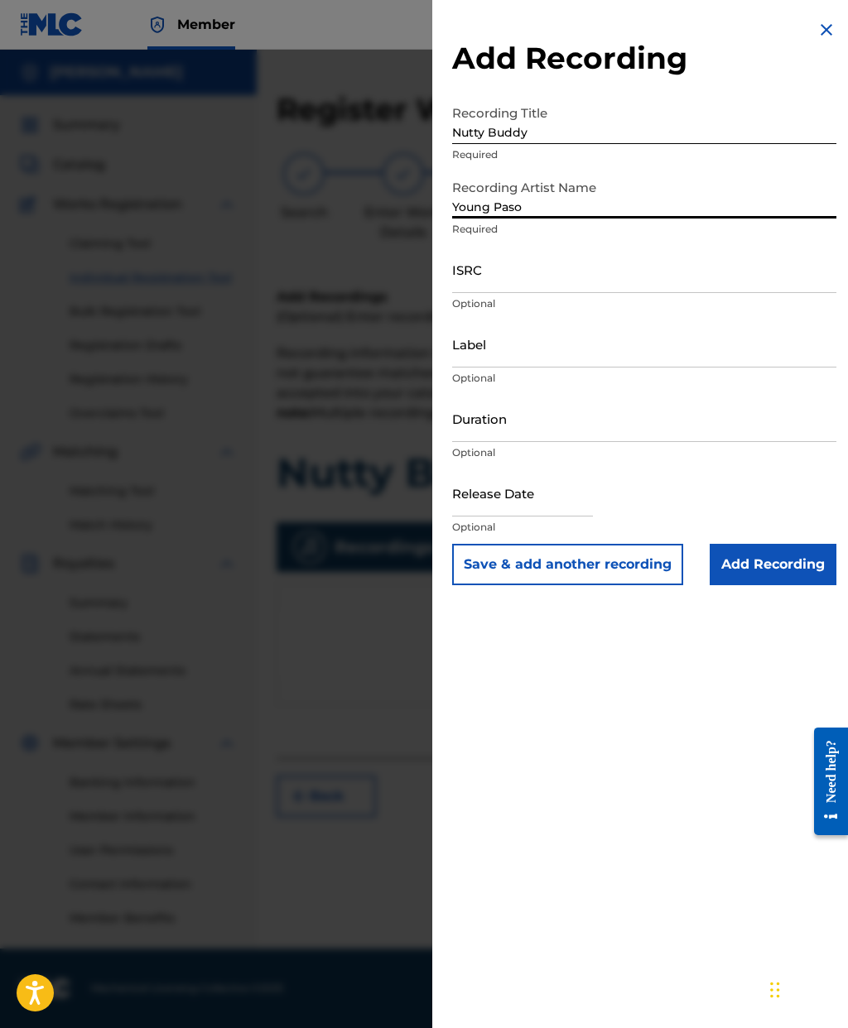
type input "Young Paso"
click at [581, 353] on input "Label" at bounding box center [644, 343] width 384 height 47
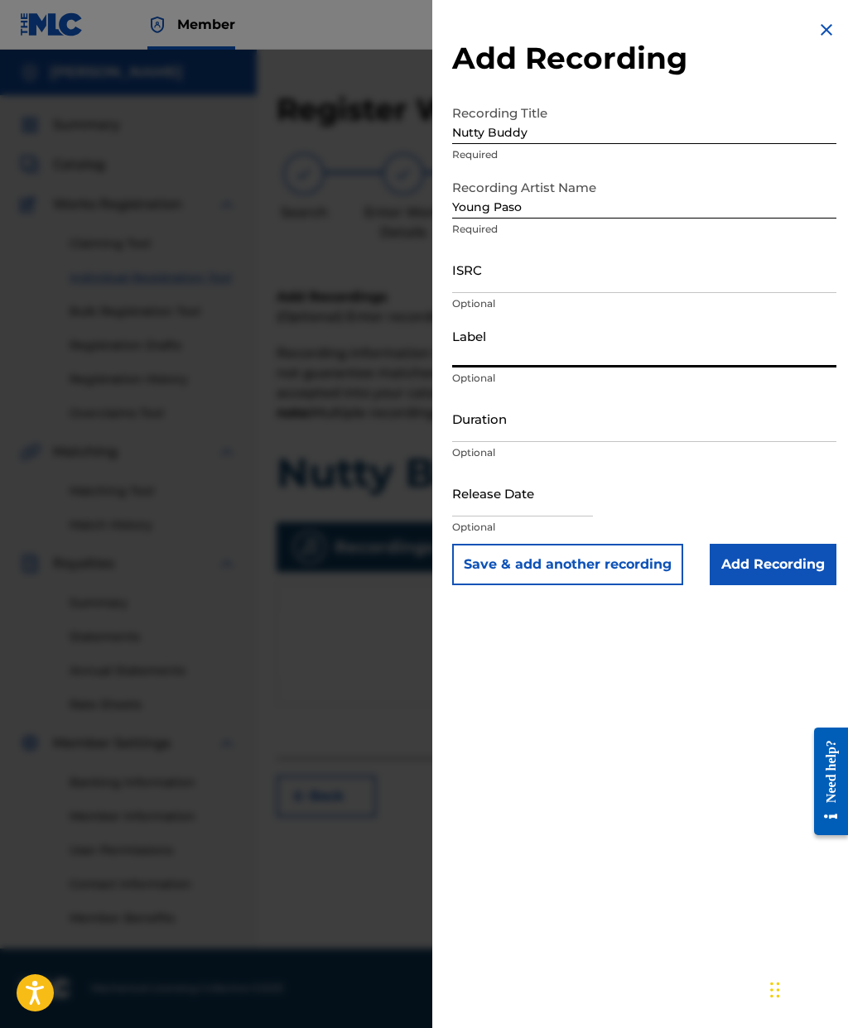
click at [607, 436] on input "Duration" at bounding box center [644, 418] width 384 height 47
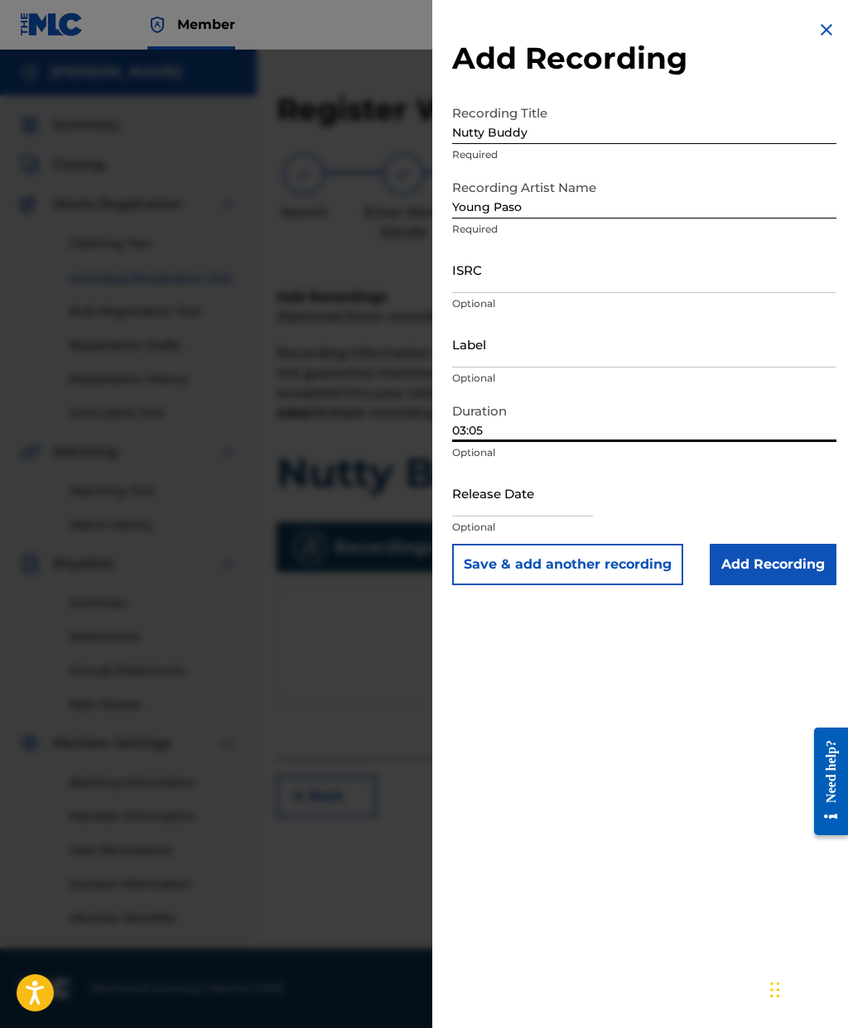
type input "03:05"
click at [528, 503] on input "text" at bounding box center [522, 492] width 141 height 47
select select "7"
select select "2025"
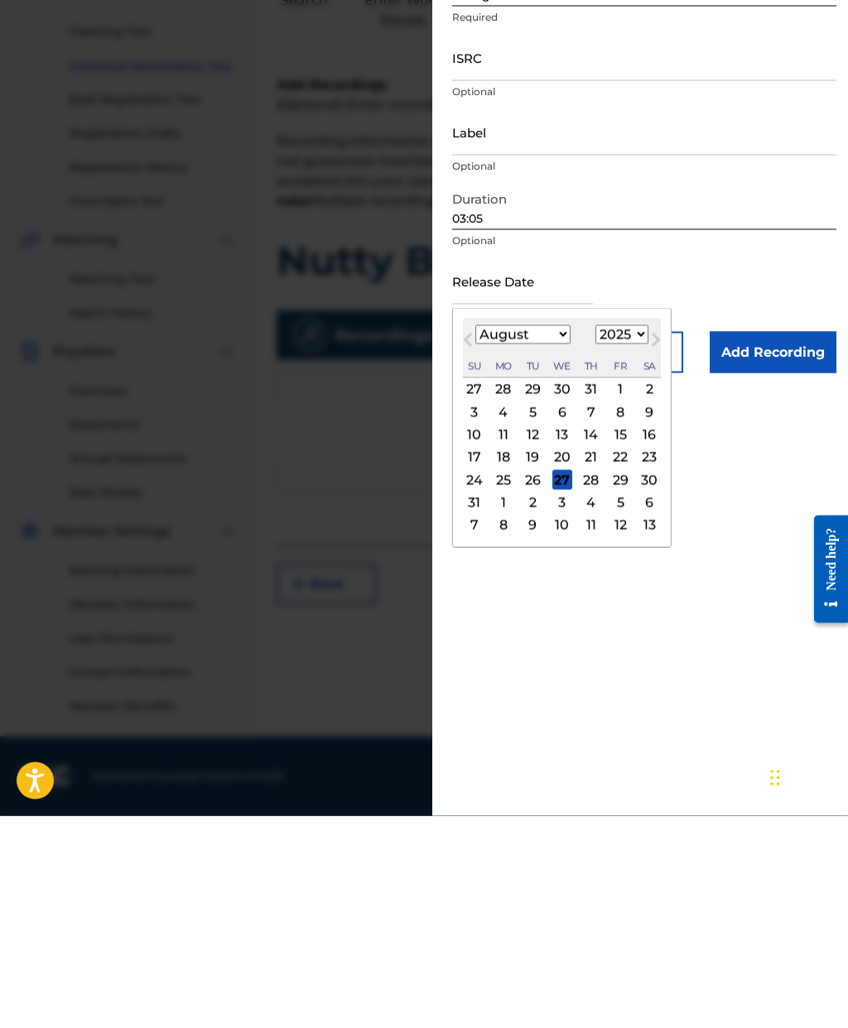
click at [601, 637] on div "14" at bounding box center [591, 647] width 20 height 20
type input "[DATE]"
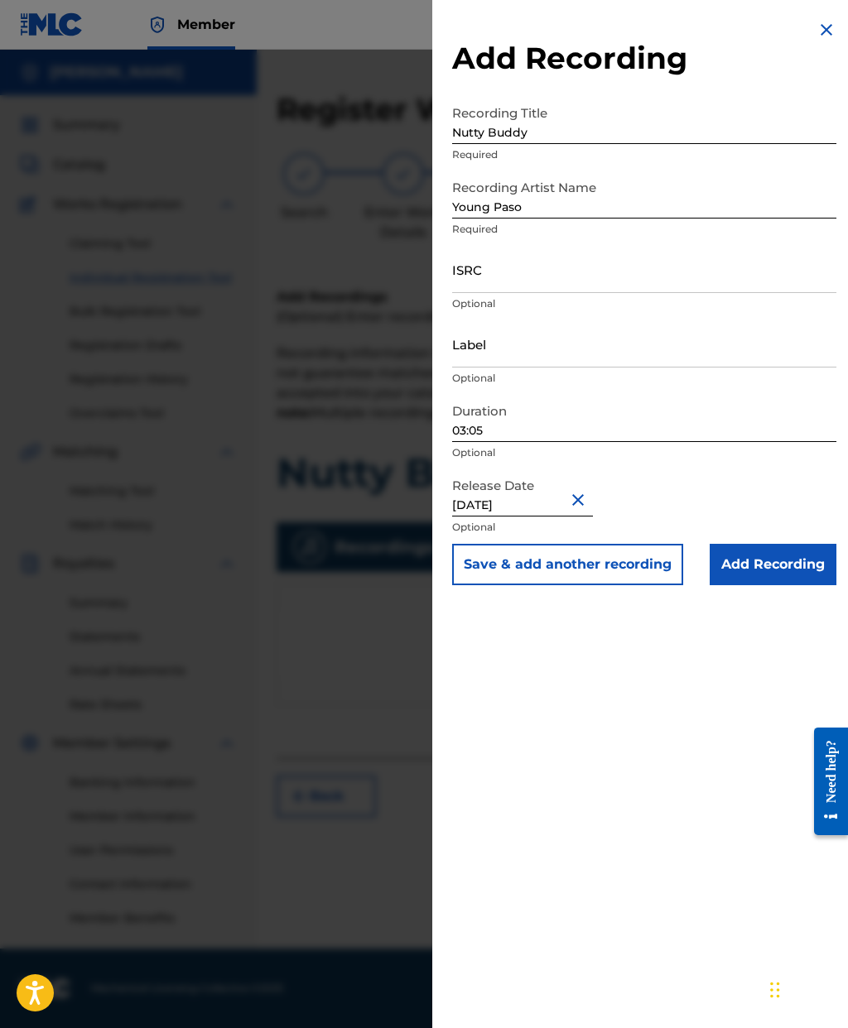
click at [812, 527] on p "Optional" at bounding box center [644, 527] width 384 height 15
click at [790, 564] on input "Add Recording" at bounding box center [773, 564] width 127 height 41
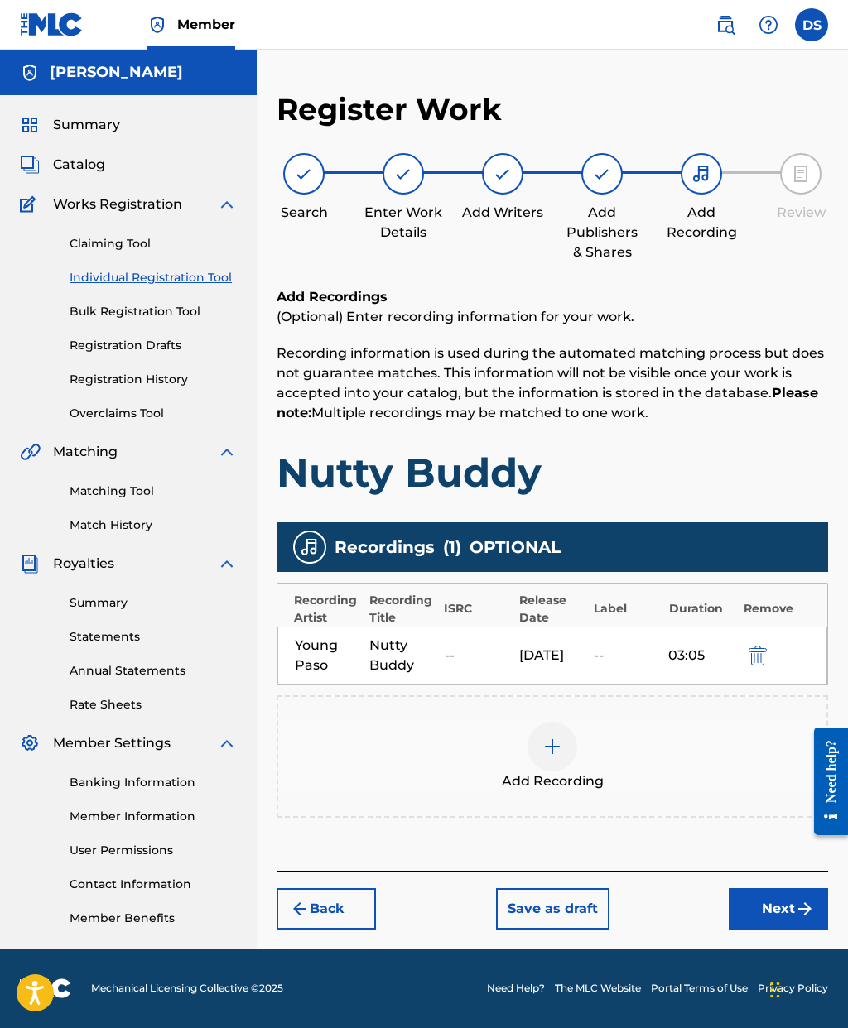
click at [784, 888] on button "Next" at bounding box center [778, 908] width 99 height 41
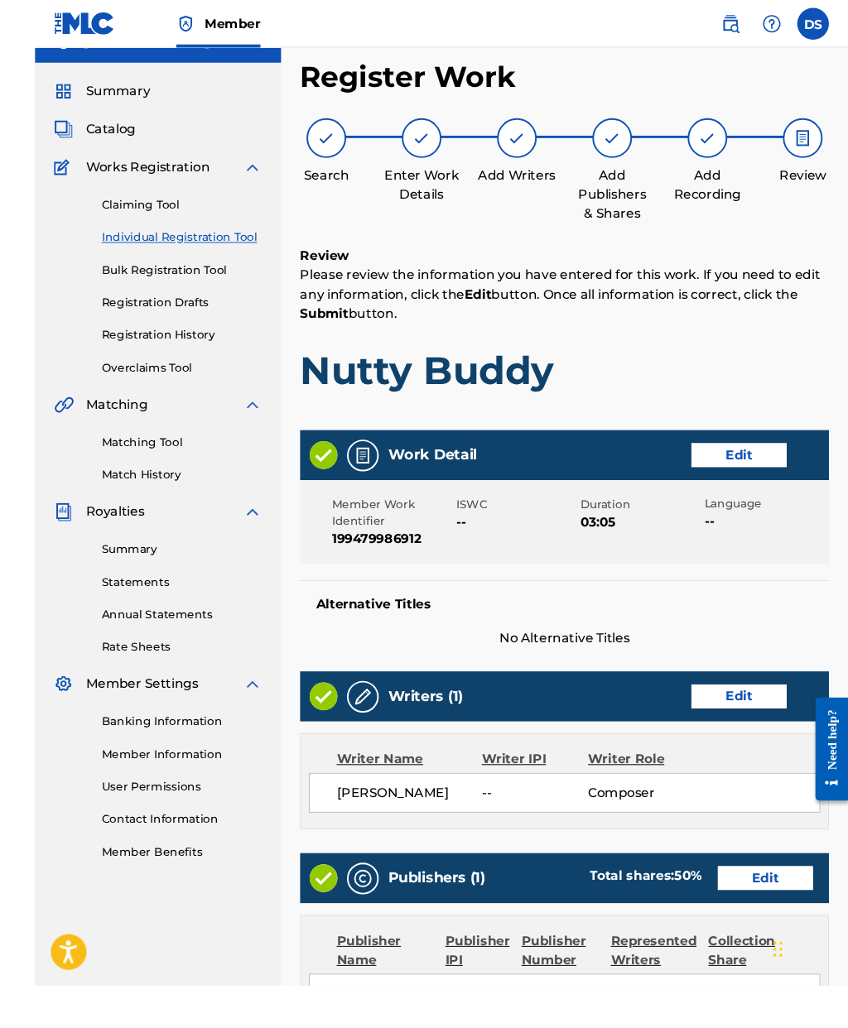
scroll to position [88, 0]
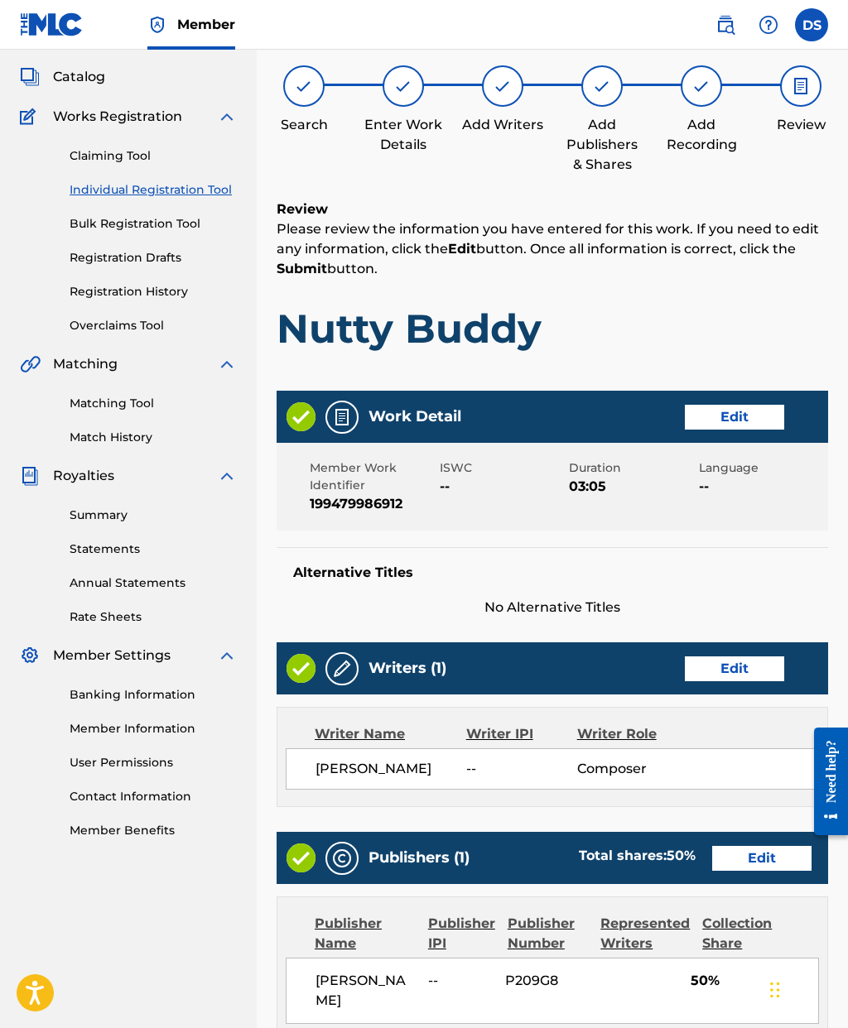
click at [846, 565] on div "Register Work Search Enter Work Details Add Writers Add Publishers & Shares Add…" at bounding box center [552, 656] width 591 height 1306
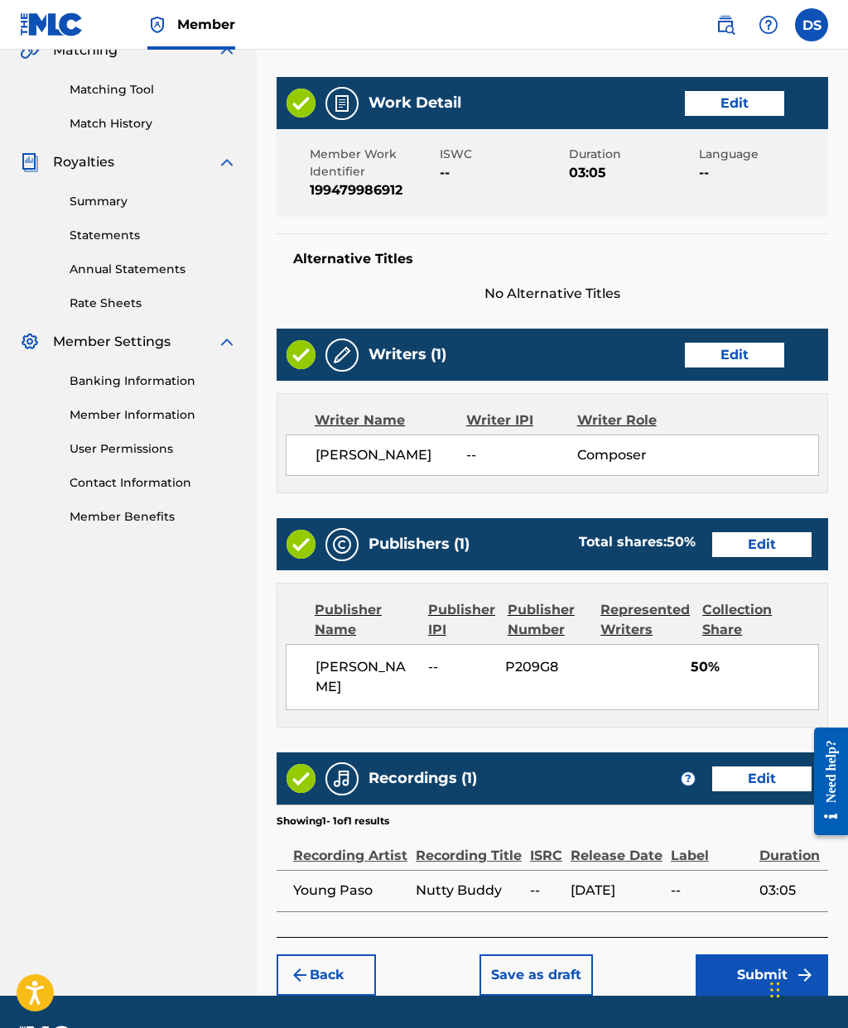
scroll to position [382, 0]
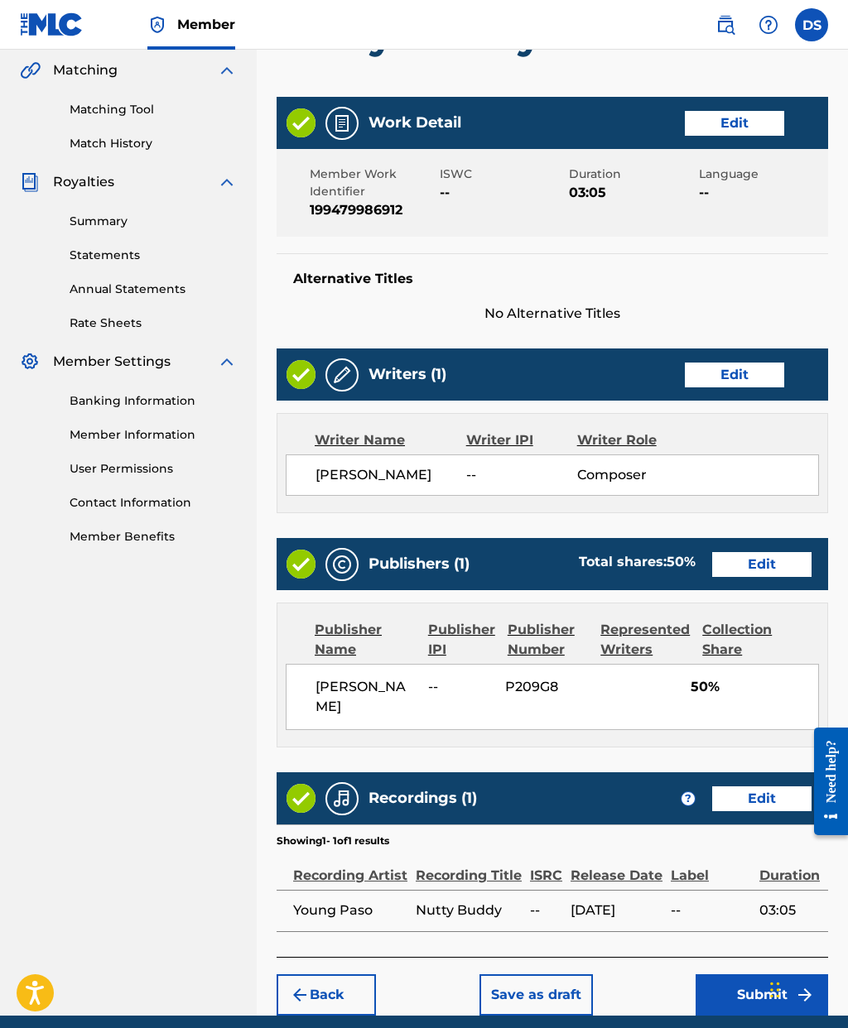
click at [768, 994] on button "Submit" at bounding box center [761, 994] width 132 height 41
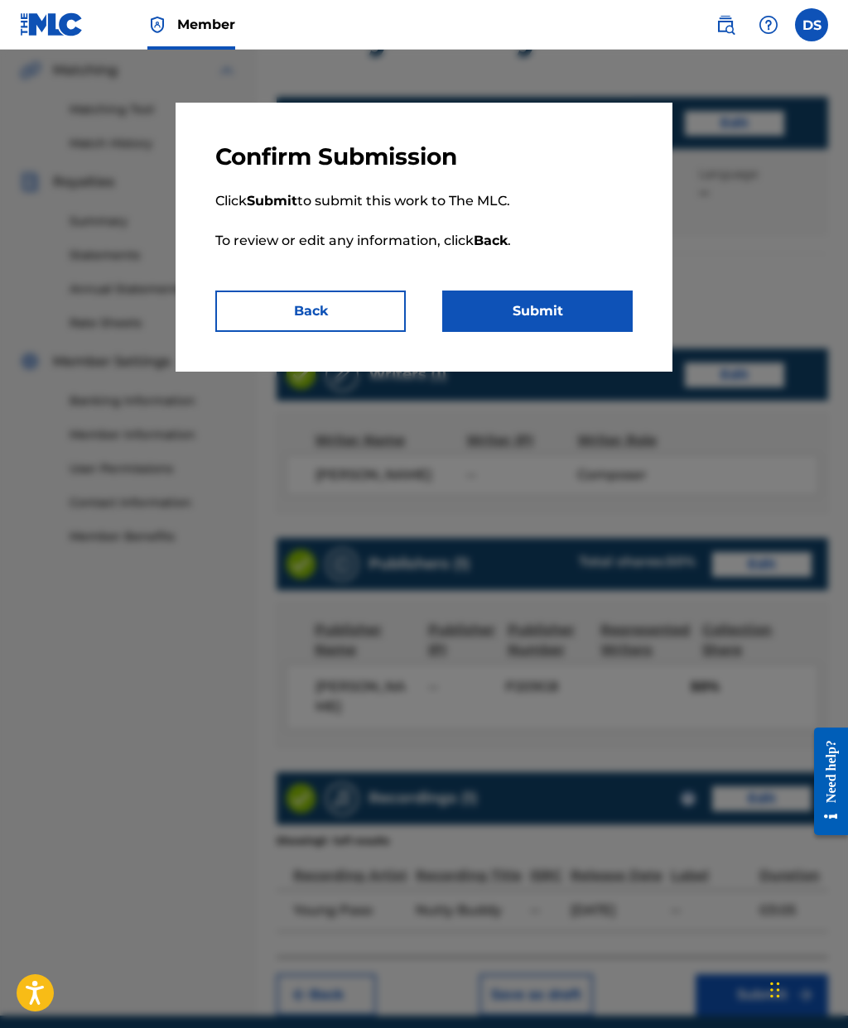
click at [568, 320] on button "Submit" at bounding box center [537, 311] width 190 height 41
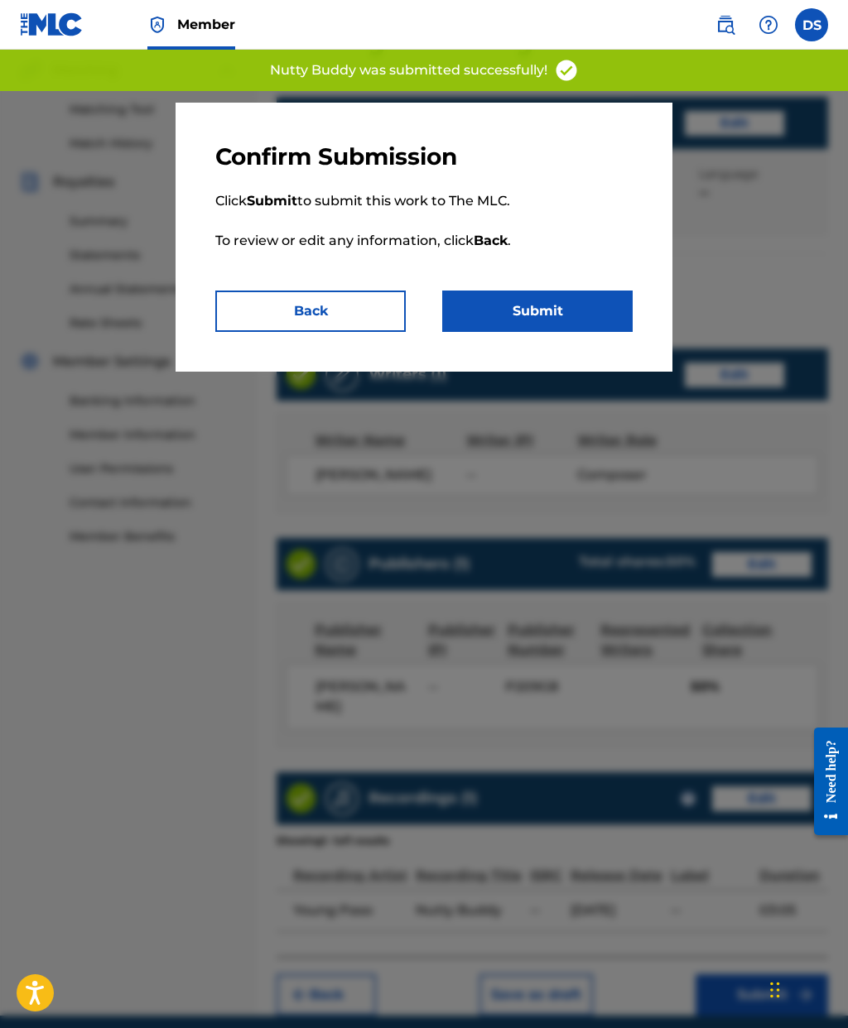
scroll to position [66, 0]
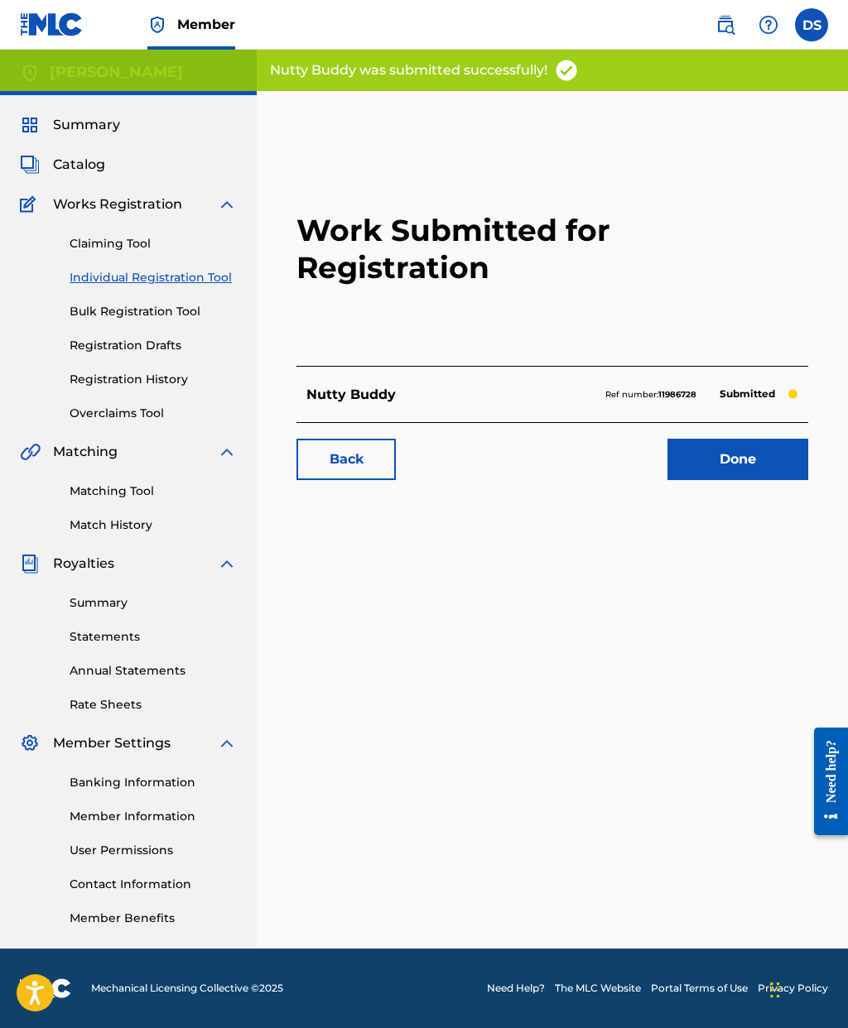
click at [719, 439] on link "Done" at bounding box center [737, 459] width 141 height 41
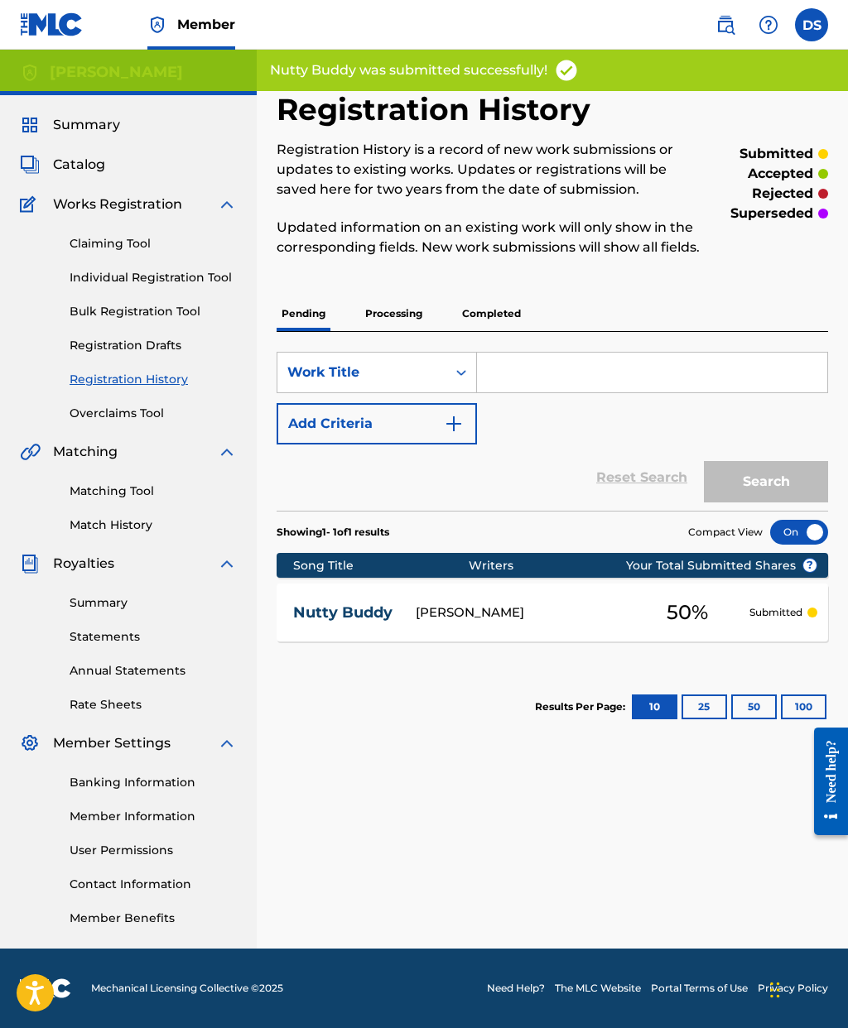
click at [527, 392] on input "Search Form" at bounding box center [652, 373] width 350 height 40
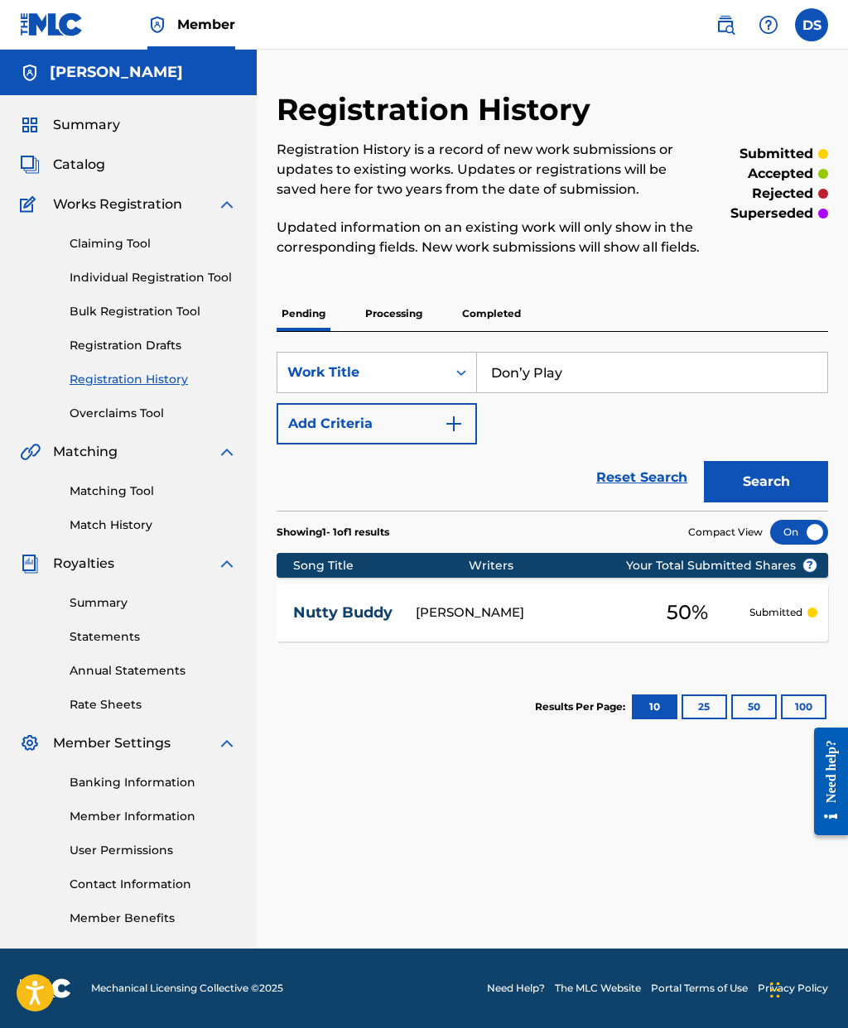
click at [525, 353] on input "Don’y Play" at bounding box center [652, 373] width 350 height 40
click at [772, 503] on button "Search" at bounding box center [766, 481] width 124 height 41
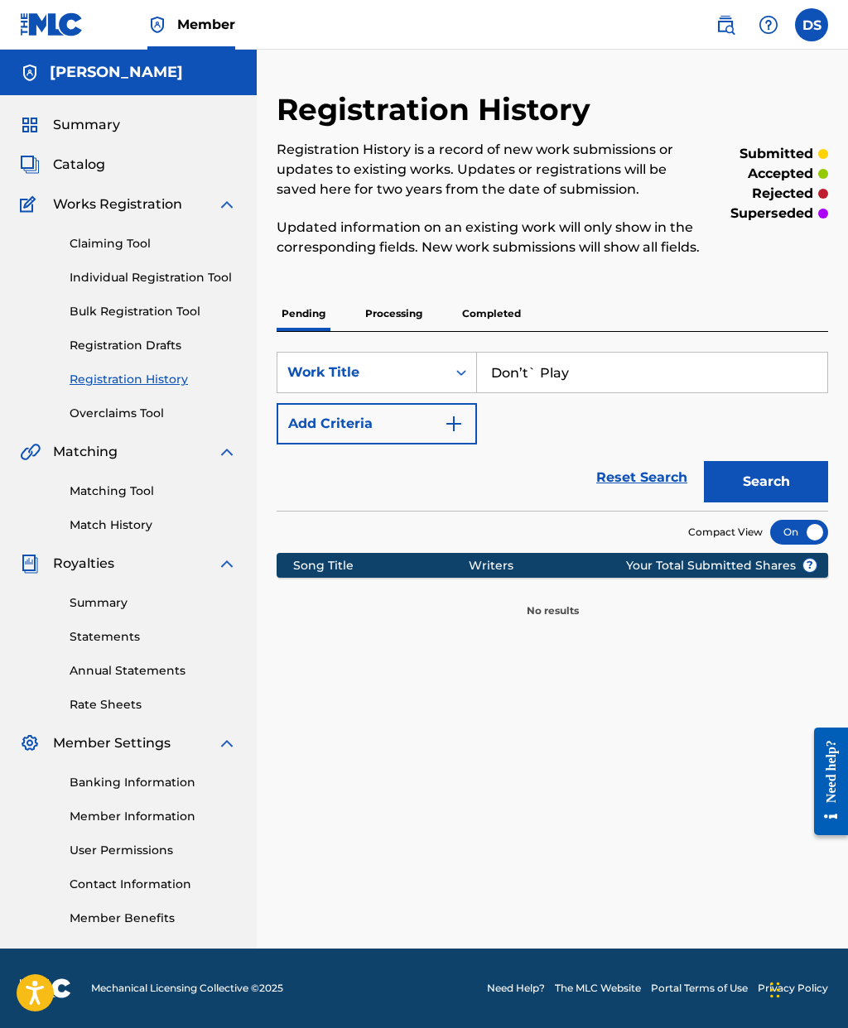
click at [541, 391] on input "Don’t` Play" at bounding box center [652, 373] width 350 height 40
type input "Don’t Play"
click at [772, 500] on button "Search" at bounding box center [766, 481] width 124 height 41
click at [194, 280] on link "Individual Registration Tool" at bounding box center [153, 277] width 167 height 17
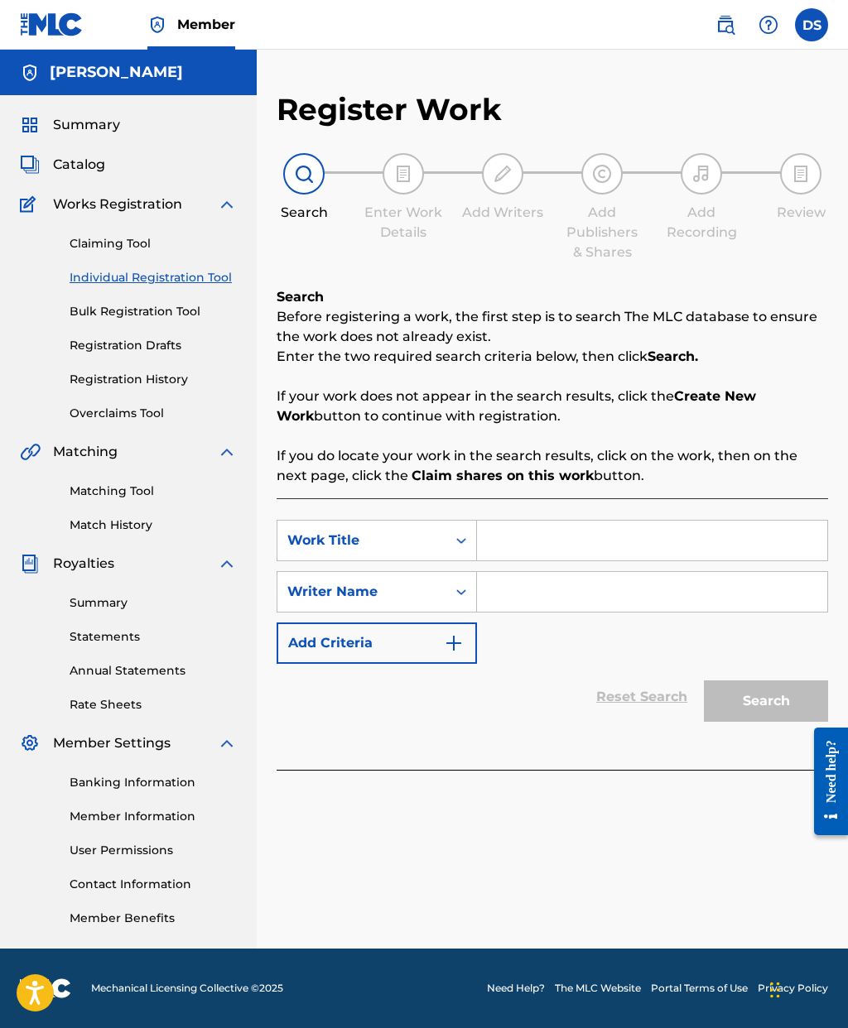
click at [560, 551] on input "Search Form" at bounding box center [652, 541] width 350 height 40
type input "Don’t Pkay"
click at [512, 586] on input "Search Form" at bounding box center [652, 592] width 350 height 40
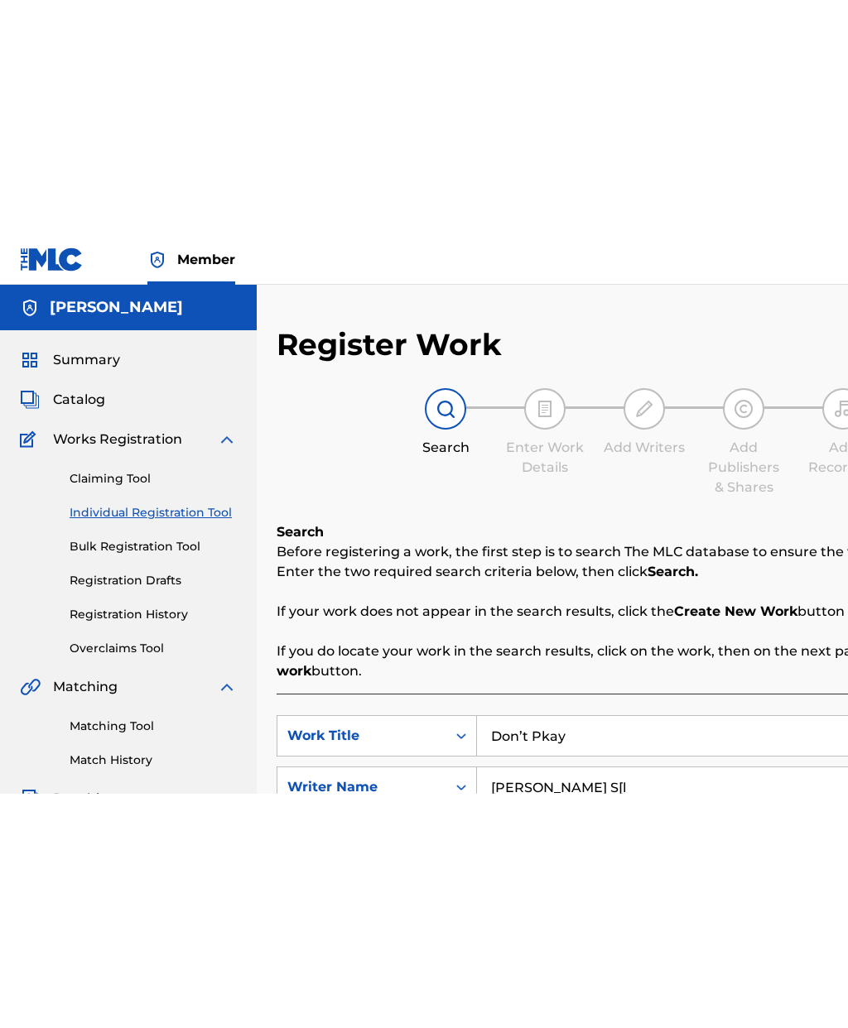
scroll to position [55, 0]
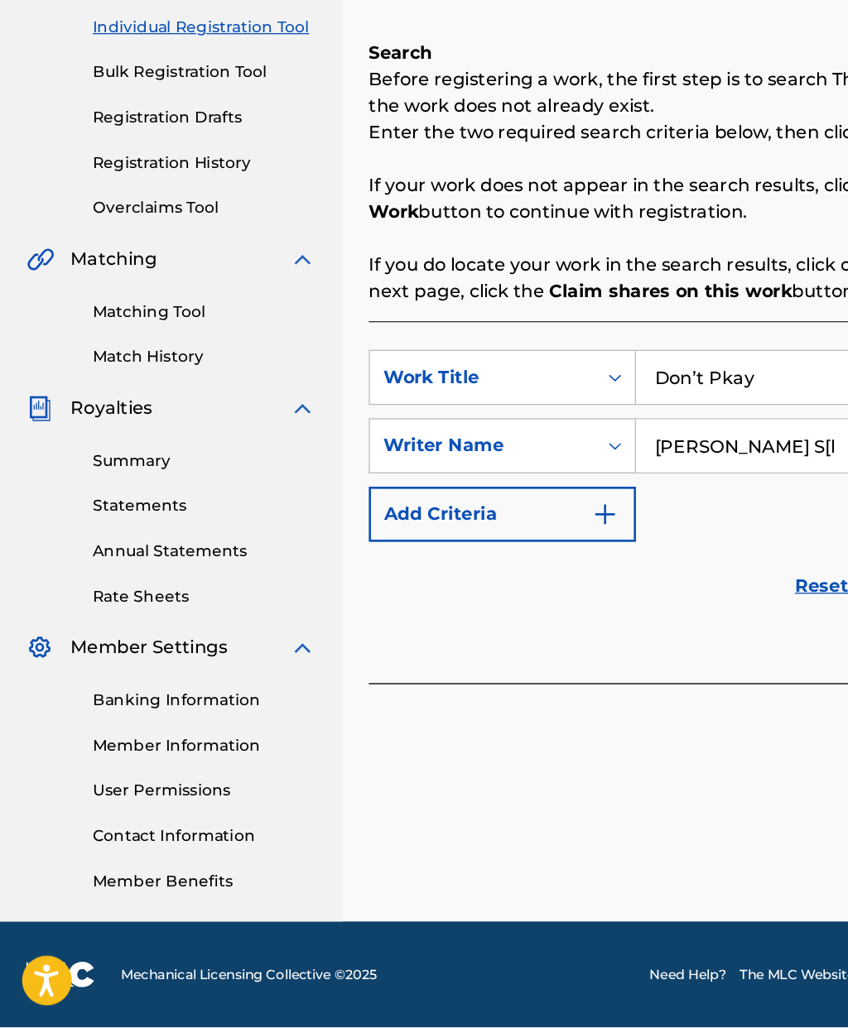
click at [588, 572] on input "[PERSON_NAME] S[l" at bounding box center [652, 592] width 350 height 40
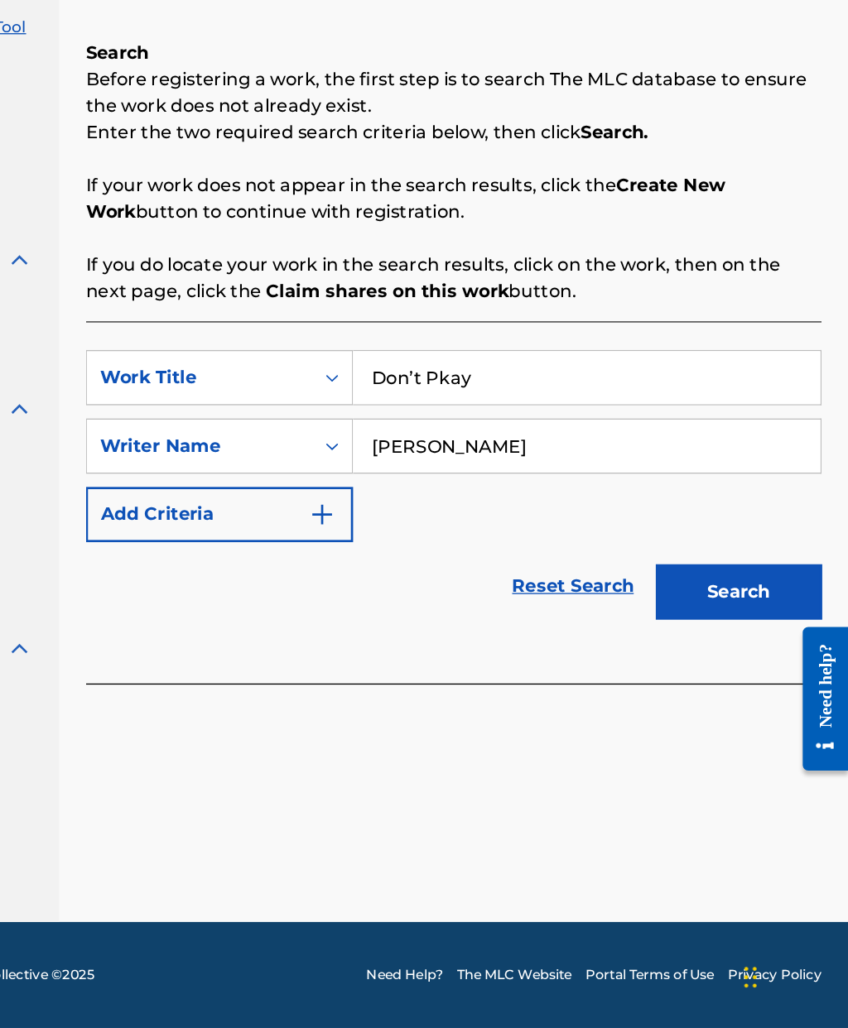
type input "[PERSON_NAME]"
click at [704, 681] on button "Search" at bounding box center [766, 701] width 124 height 41
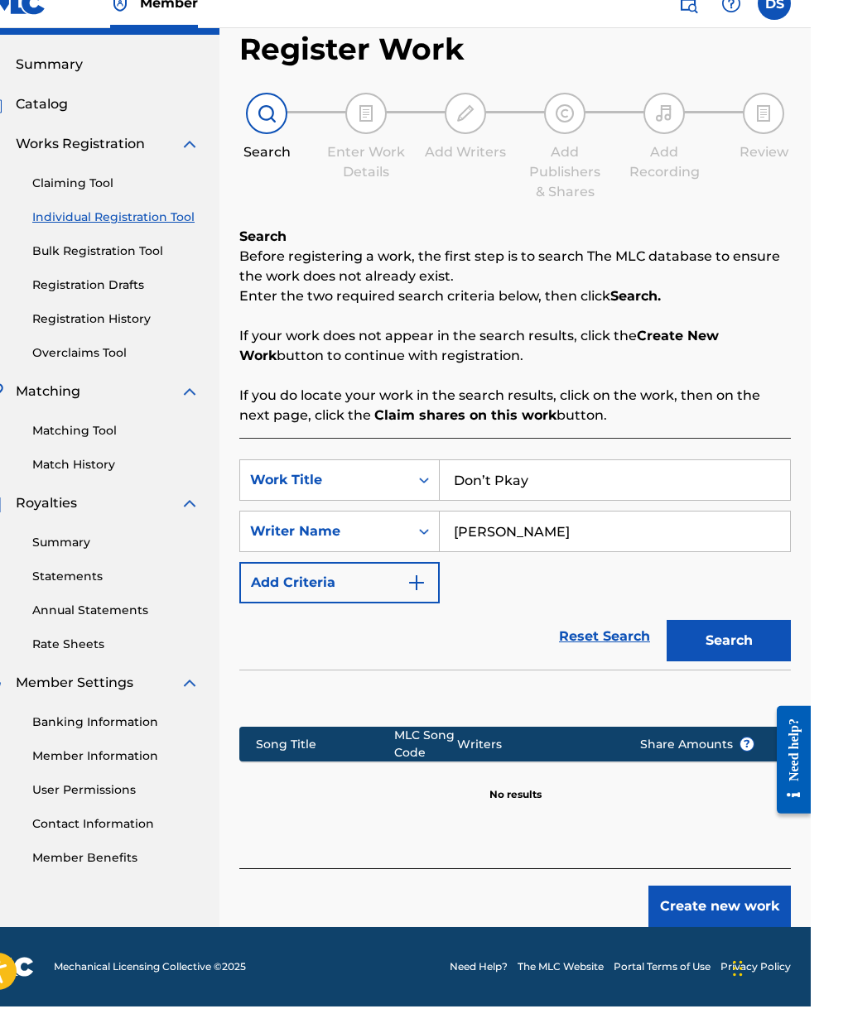
scroll to position [66, 0]
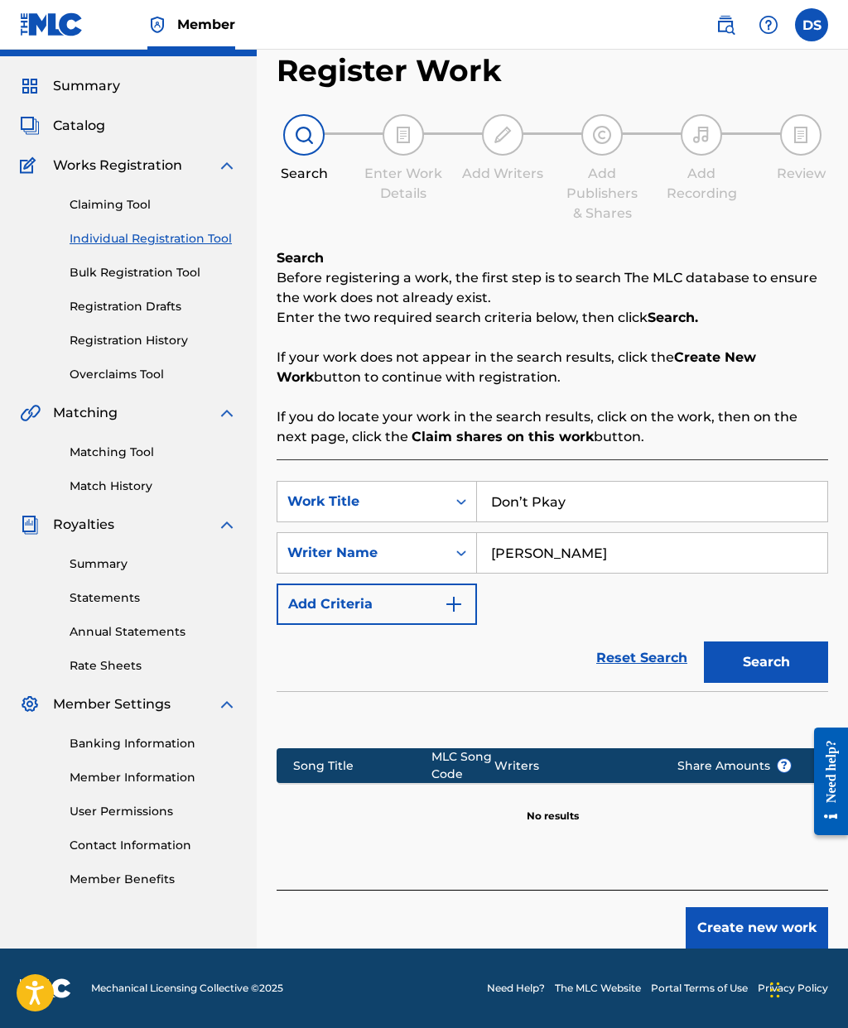
click at [550, 482] on input "Don’t Pkay" at bounding box center [652, 502] width 350 height 40
type input "Don’t Play"
click at [636, 584] on div "SearchWithCriteria37d1c18e-047f-41d4-8d62-25d6171b9cb6 Work Title Don’t Play Se…" at bounding box center [552, 553] width 551 height 144
click at [777, 645] on button "Search" at bounding box center [766, 662] width 124 height 41
click at [746, 907] on button "Create new work" at bounding box center [757, 927] width 142 height 41
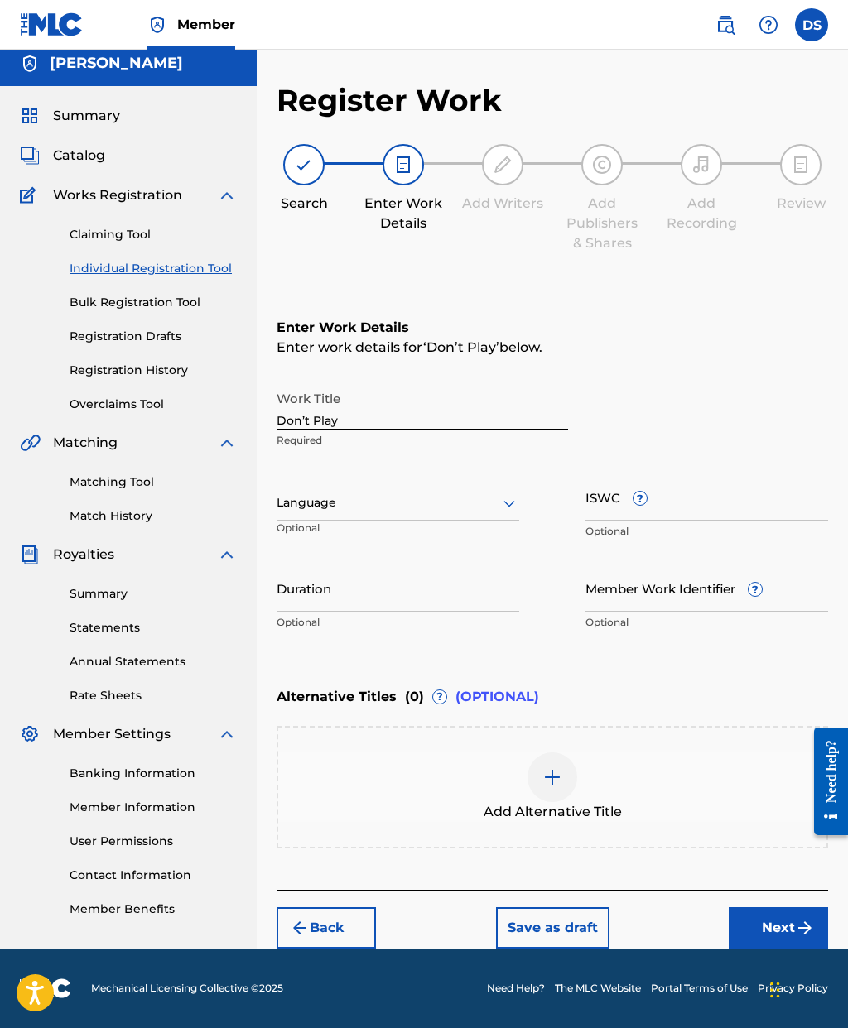
click at [437, 565] on input "Duration" at bounding box center [398, 588] width 243 height 47
click at [609, 565] on input "Member Work Identifier ?" at bounding box center [706, 588] width 243 height 47
paste input "199633010620"
type input "199633010620"
click at [347, 565] on input "Duration" at bounding box center [398, 588] width 243 height 47
